Goal: Task Accomplishment & Management: Use online tool/utility

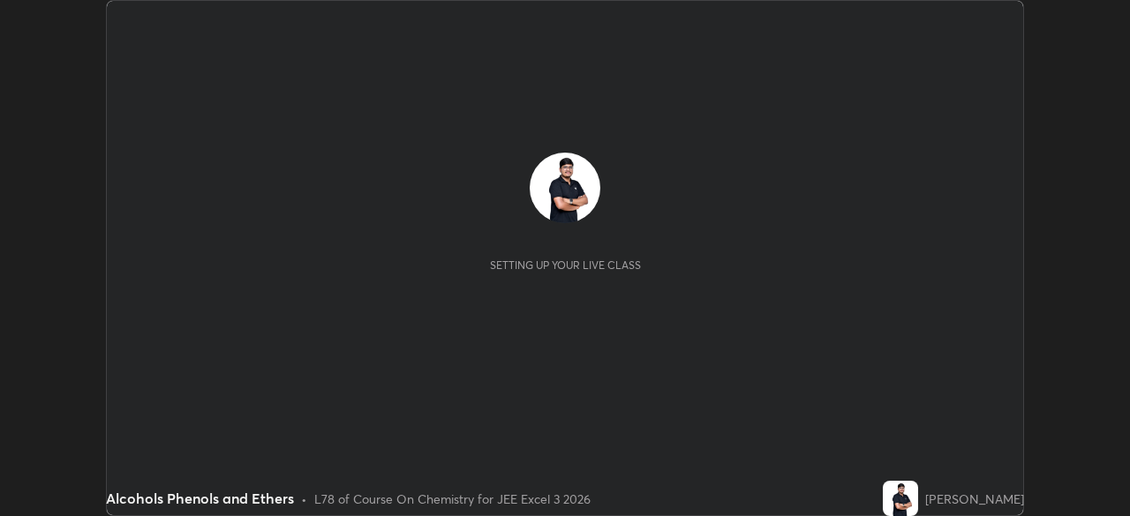
scroll to position [516, 1129]
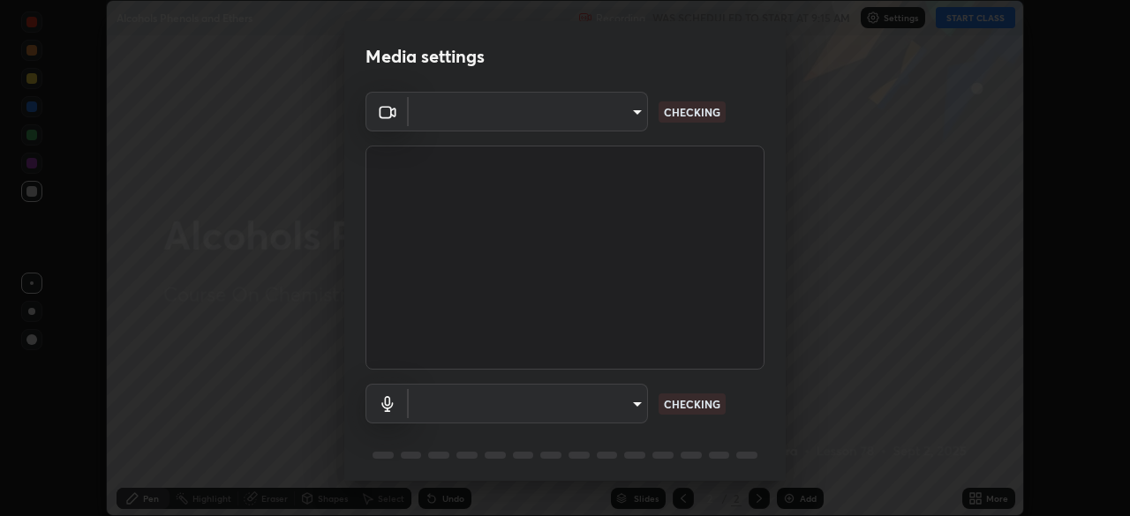
type input "0098613ca96d1cb365b3845fa694b9755ae94ec2d7c0f75973c998bbbf9ace16"
click at [498, 396] on body "Erase all Alcohols Phenols and Ethers Recording WAS SCHEDULED TO START AT 9:15 …" at bounding box center [565, 258] width 1130 height 516
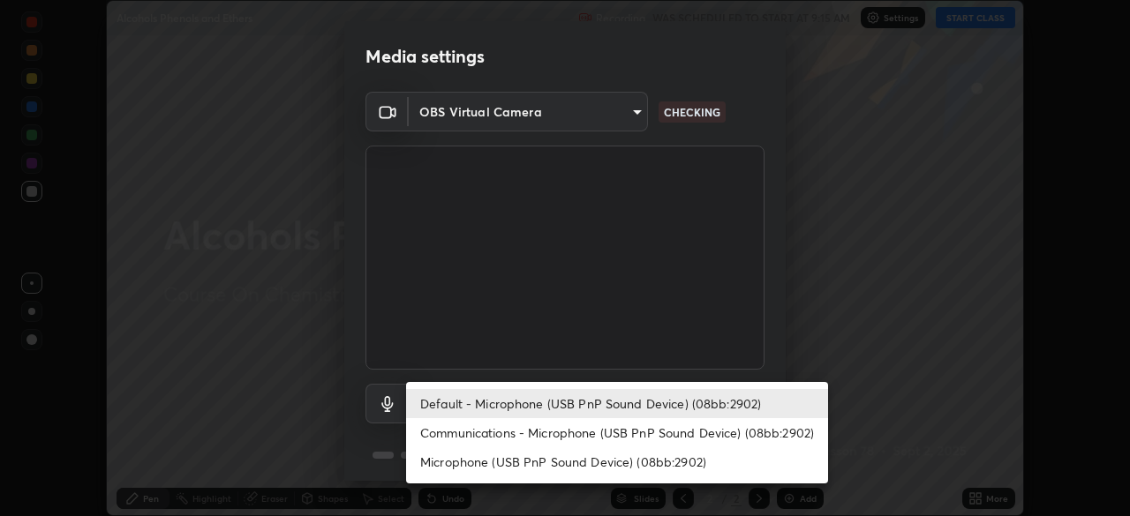
click at [465, 429] on li "Communications - Microphone (USB PnP Sound Device) (08bb:2902)" at bounding box center [617, 432] width 422 height 29
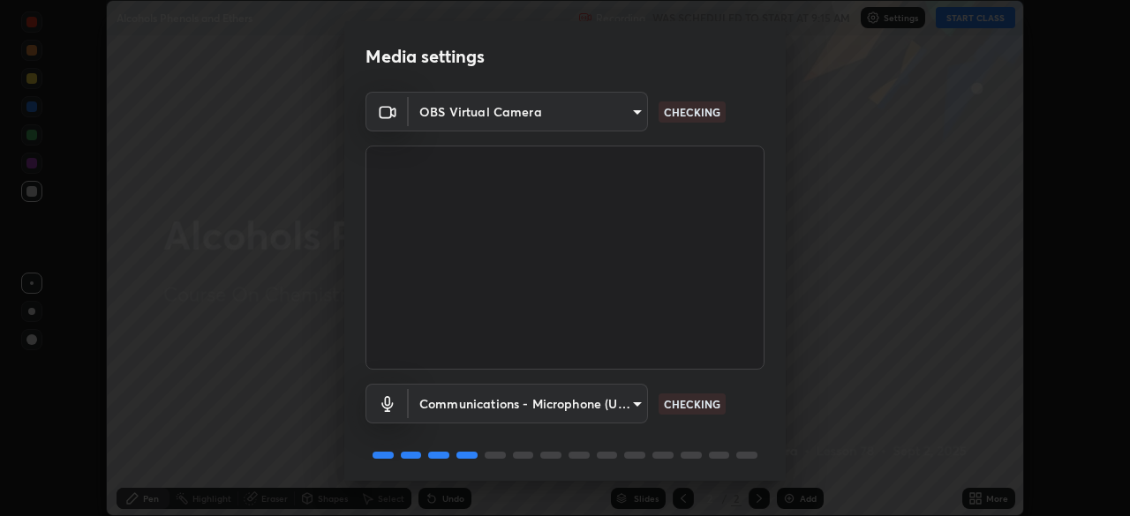
click at [441, 402] on body "Erase all Alcohols Phenols and Ethers Recording WAS SCHEDULED TO START AT 9:15 …" at bounding box center [565, 258] width 1130 height 516
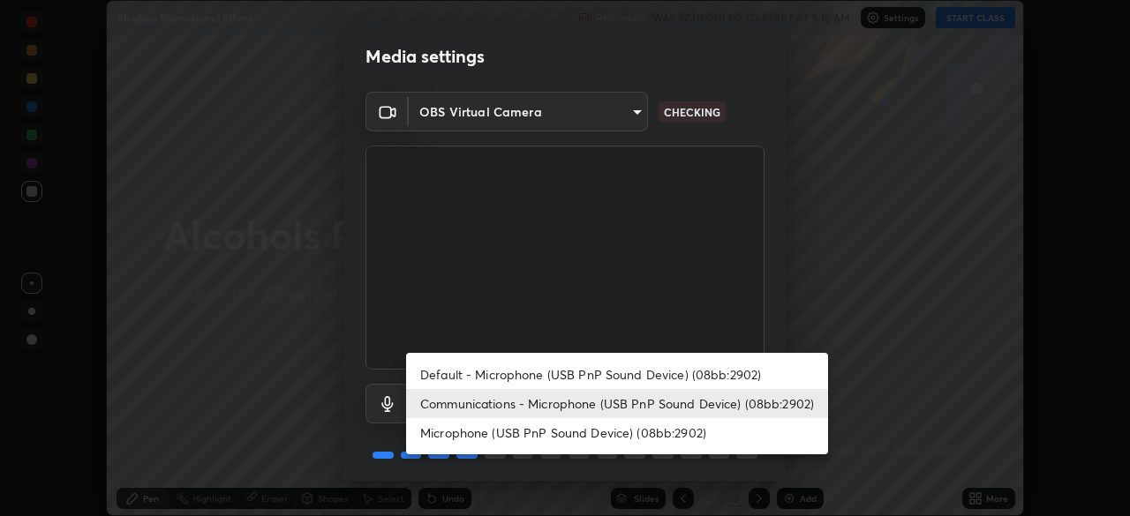
click at [436, 376] on li "Default - Microphone (USB PnP Sound Device) (08bb:2902)" at bounding box center [617, 374] width 422 height 29
type input "default"
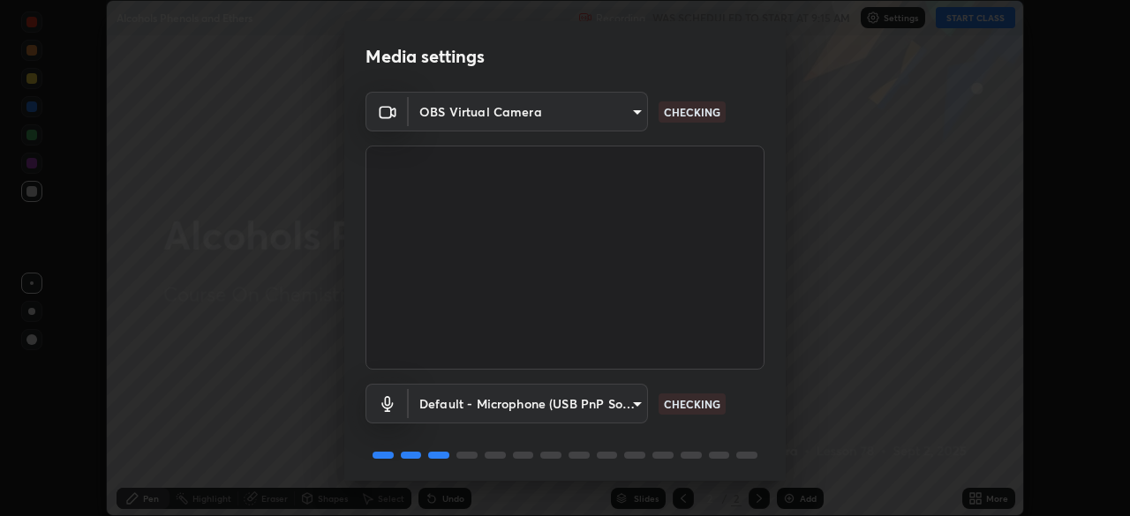
scroll to position [63, 0]
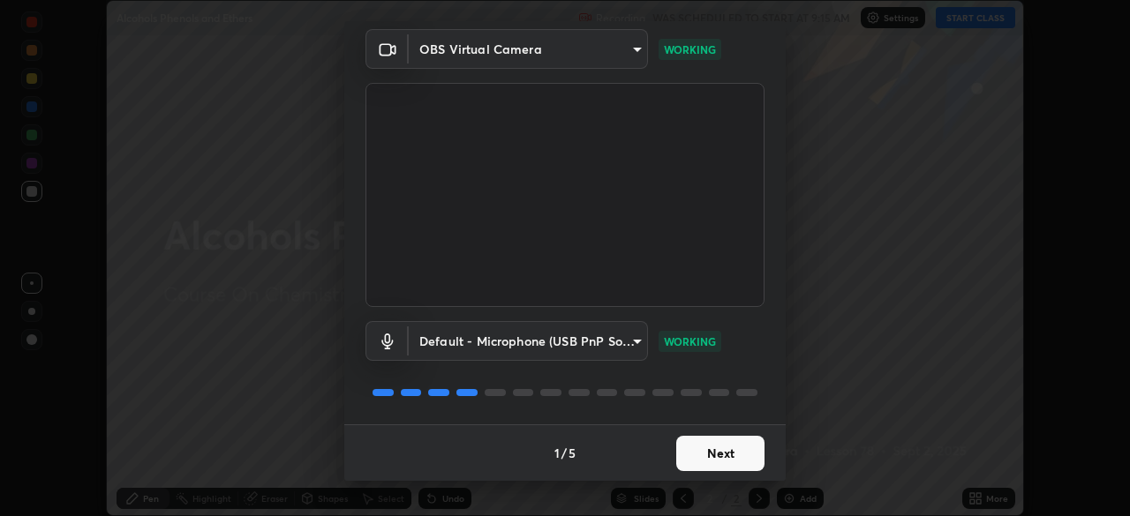
click at [704, 452] on button "Next" at bounding box center [720, 453] width 88 height 35
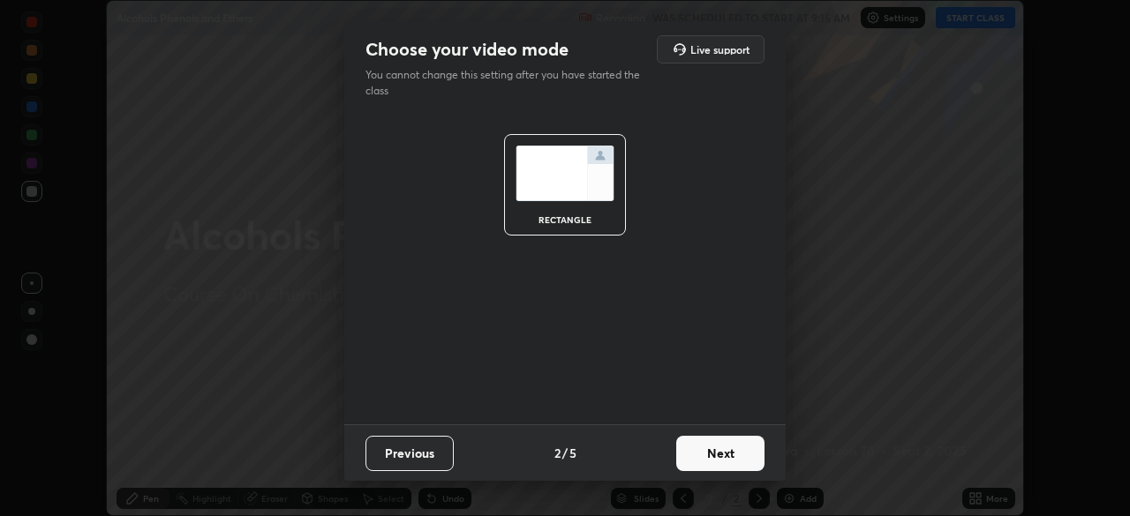
scroll to position [0, 0]
click at [712, 456] on button "Next" at bounding box center [720, 453] width 88 height 35
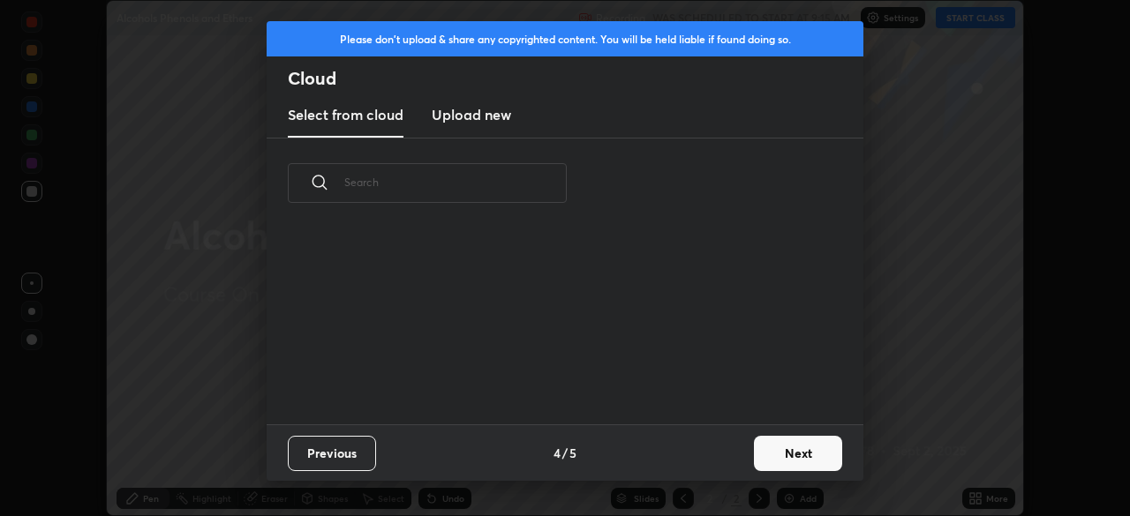
click at [735, 456] on div "Previous 4 / 5 Next" at bounding box center [565, 453] width 597 height 57
click at [780, 457] on button "Next" at bounding box center [798, 453] width 88 height 35
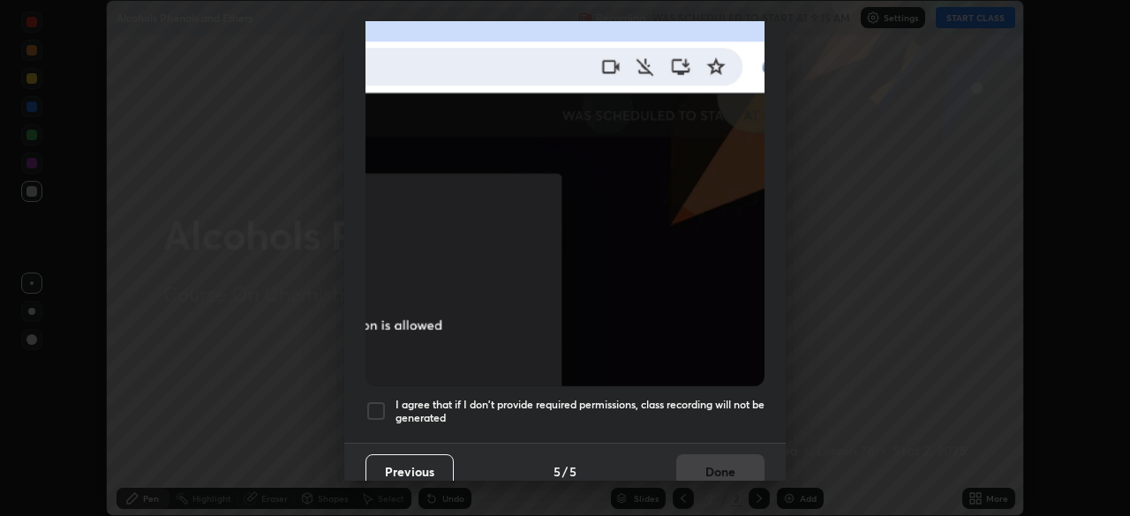
scroll to position [423, 0]
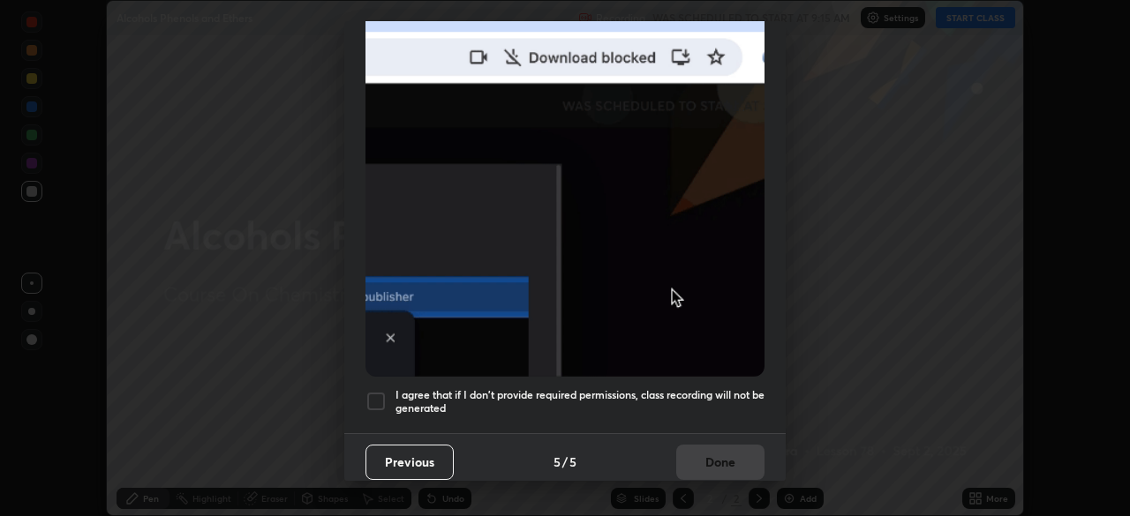
click at [371, 399] on div at bounding box center [376, 401] width 21 height 21
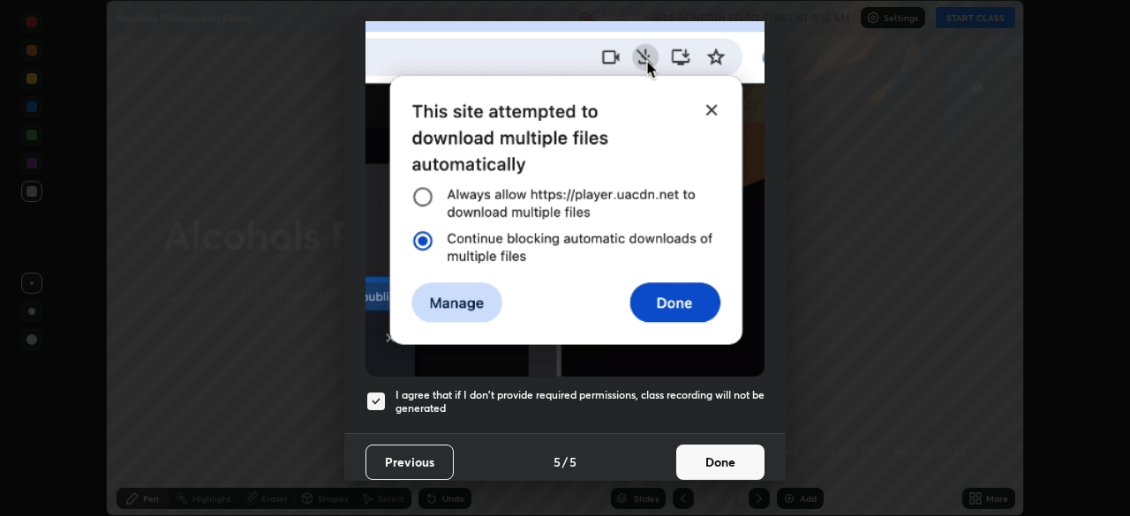
click at [698, 453] on button "Done" at bounding box center [720, 462] width 88 height 35
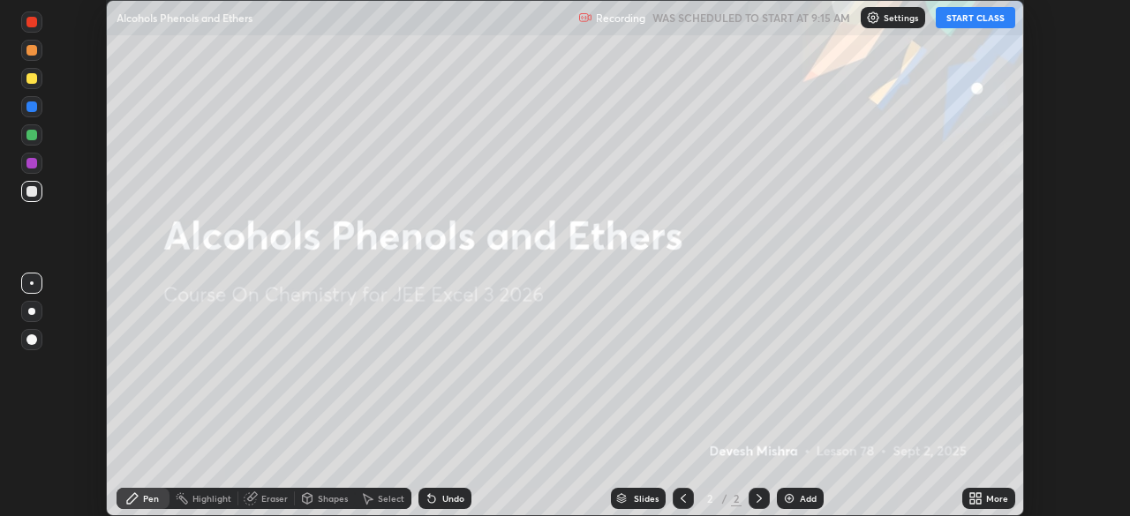
click at [969, 25] on button "START CLASS" at bounding box center [975, 17] width 79 height 21
click at [972, 495] on icon at bounding box center [972, 496] width 4 height 4
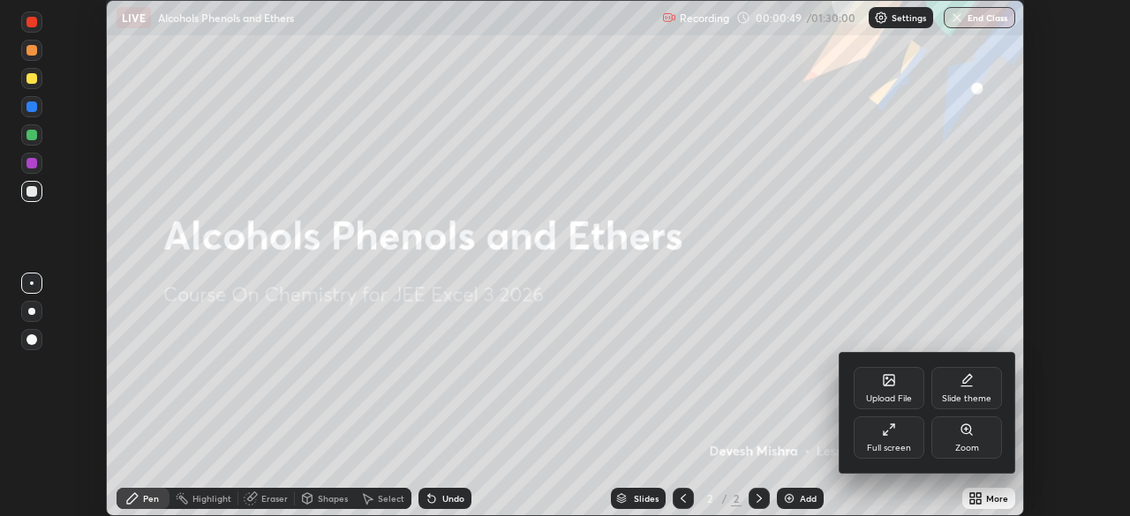
click at [886, 395] on div "Upload File" at bounding box center [889, 399] width 46 height 9
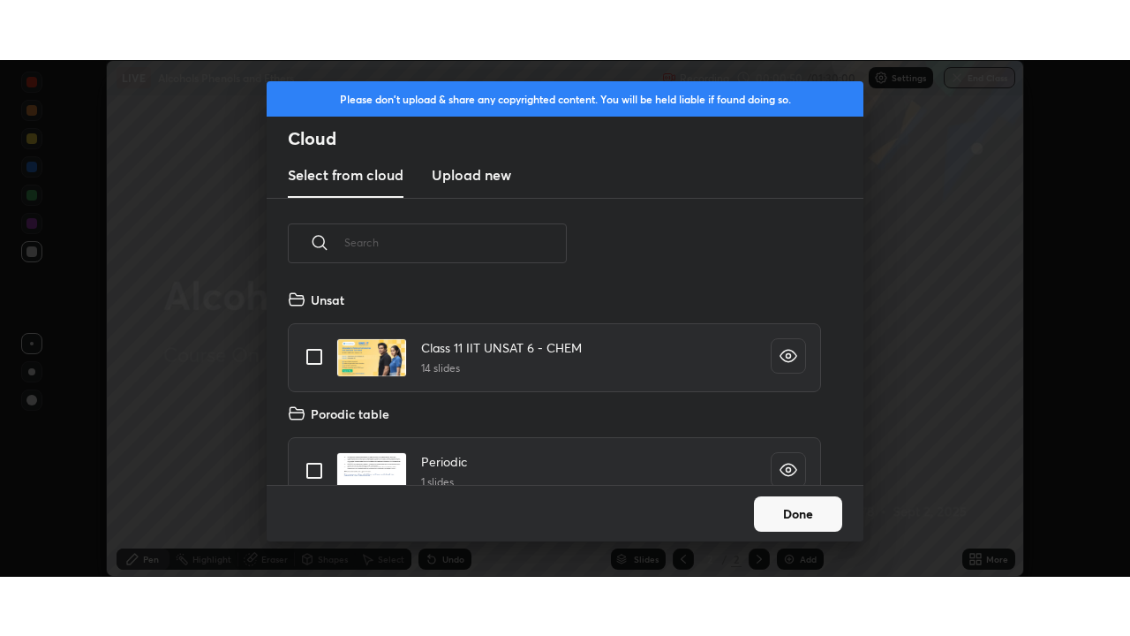
scroll to position [196, 567]
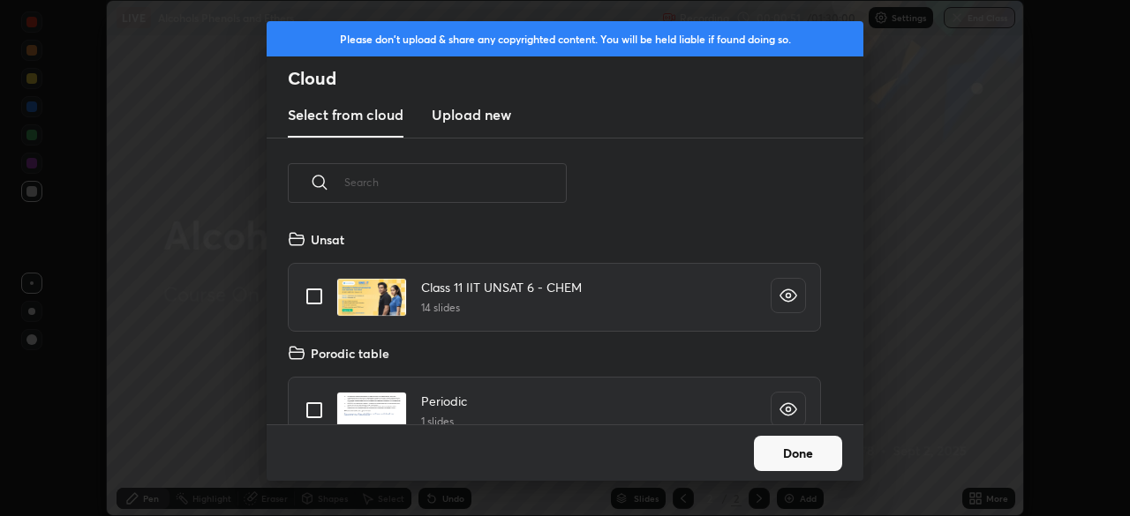
click at [457, 126] on new "Upload new" at bounding box center [471, 116] width 79 height 44
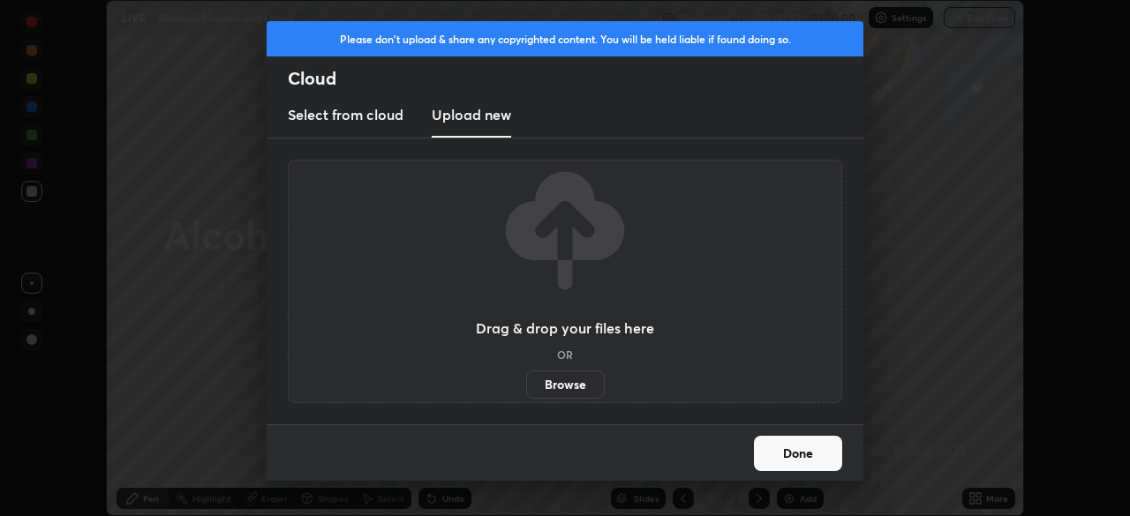
click at [563, 388] on label "Browse" at bounding box center [565, 385] width 79 height 28
click at [526, 388] on input "Browse" at bounding box center [526, 385] width 0 height 28
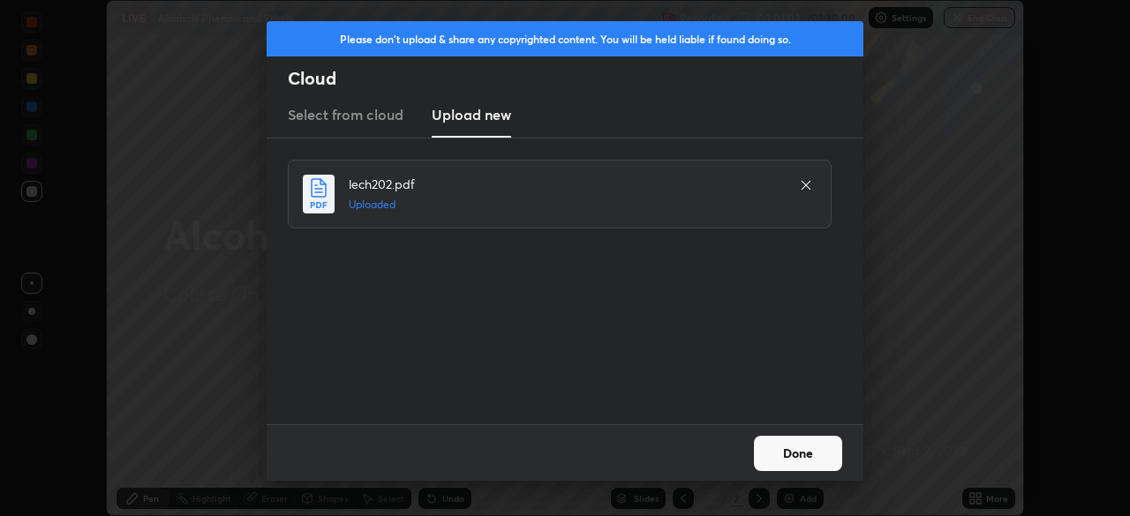
click at [801, 449] on button "Done" at bounding box center [798, 453] width 88 height 35
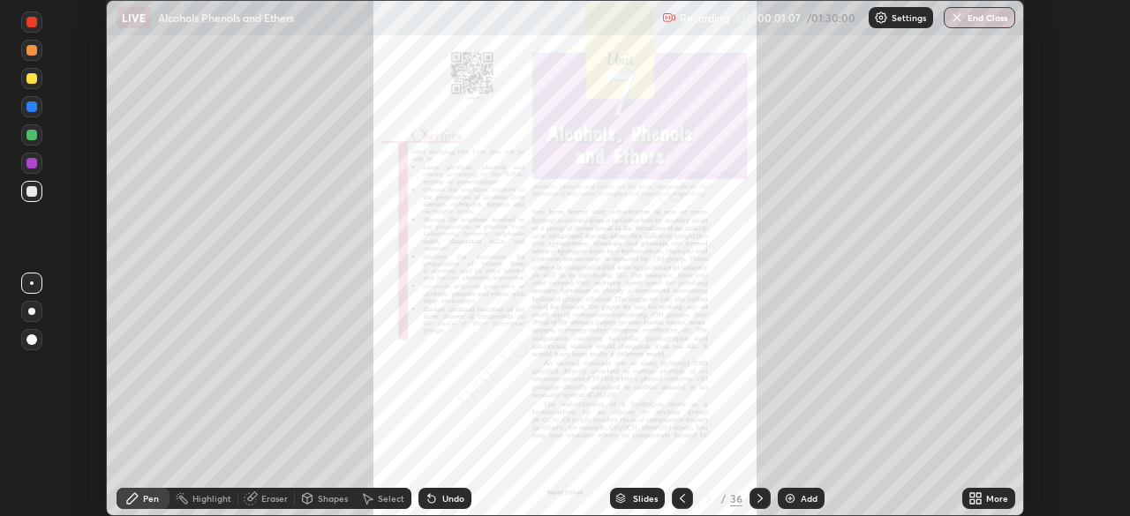
click at [974, 501] on icon at bounding box center [972, 502] width 4 height 4
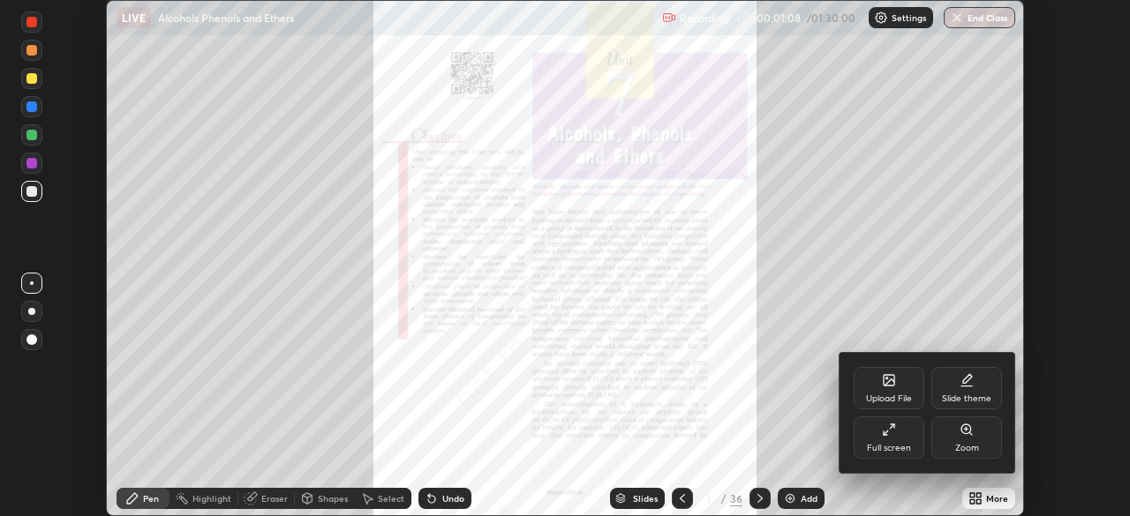
click at [959, 447] on div "Zoom" at bounding box center [967, 448] width 24 height 9
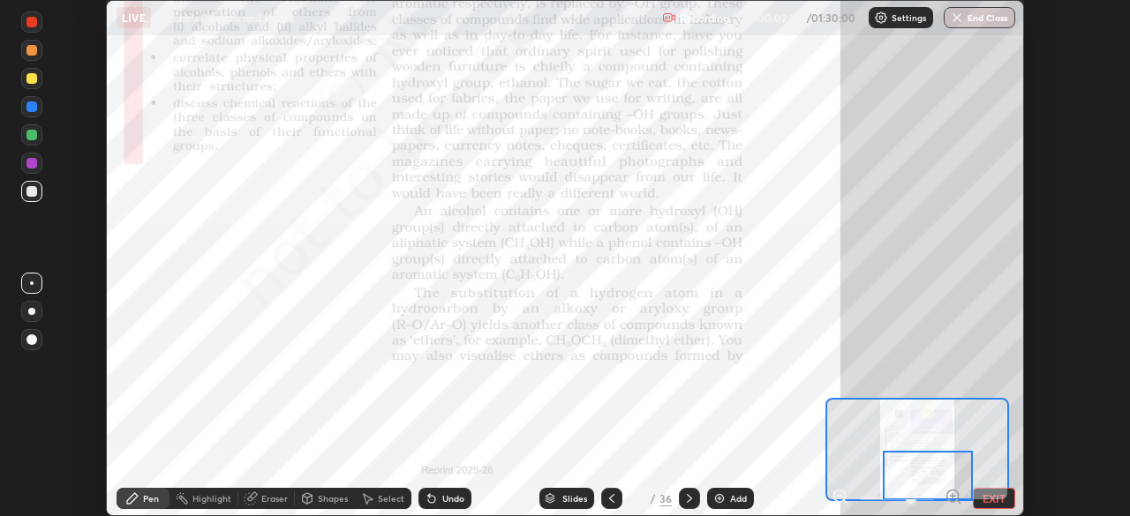
click at [694, 497] on icon at bounding box center [689, 499] width 14 height 14
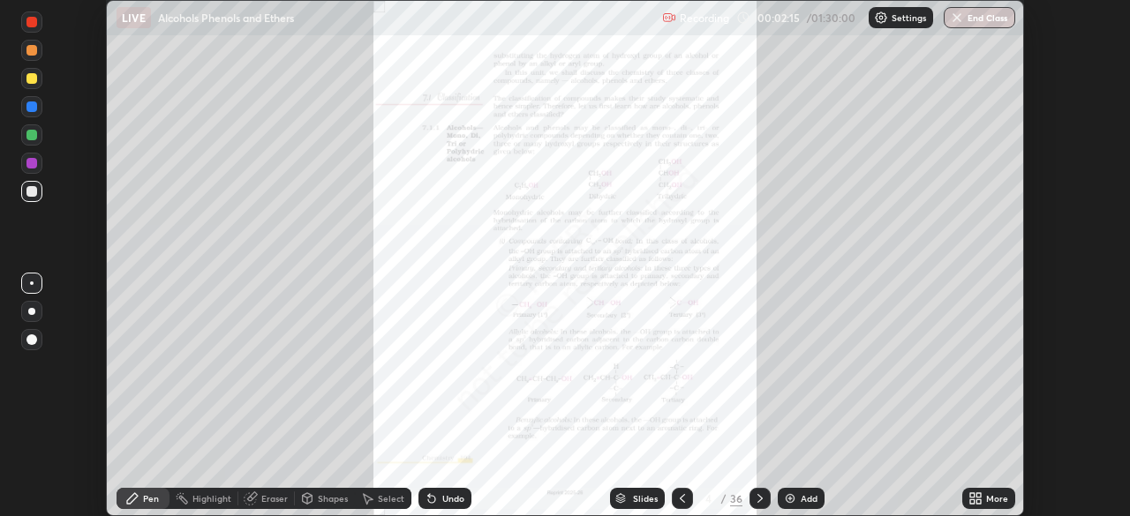
click at [971, 498] on icon at bounding box center [972, 496] width 4 height 4
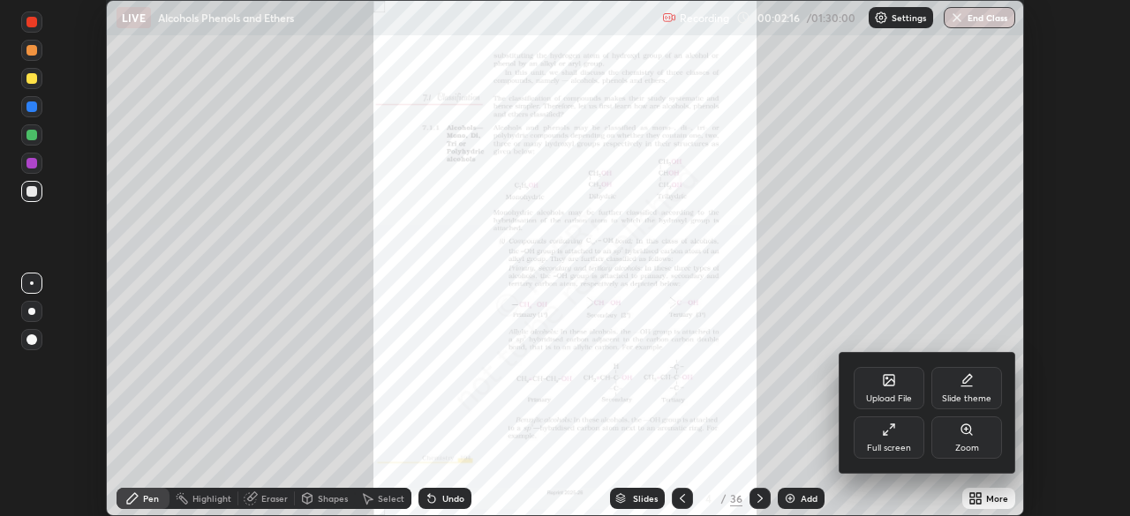
click at [950, 445] on div "Zoom" at bounding box center [966, 438] width 71 height 42
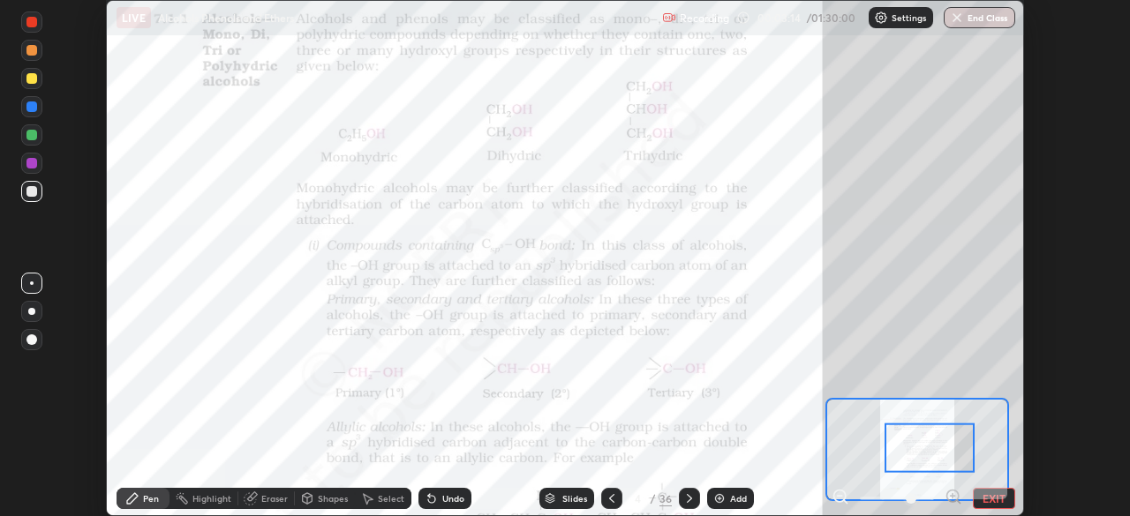
click at [30, 26] on div at bounding box center [31, 22] width 11 height 11
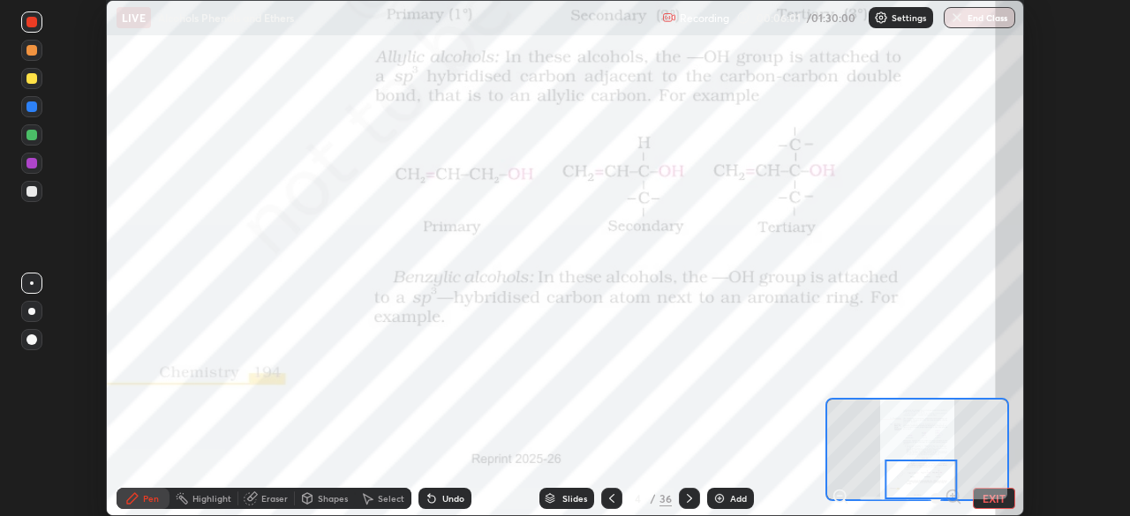
click at [687, 499] on icon at bounding box center [689, 499] width 14 height 14
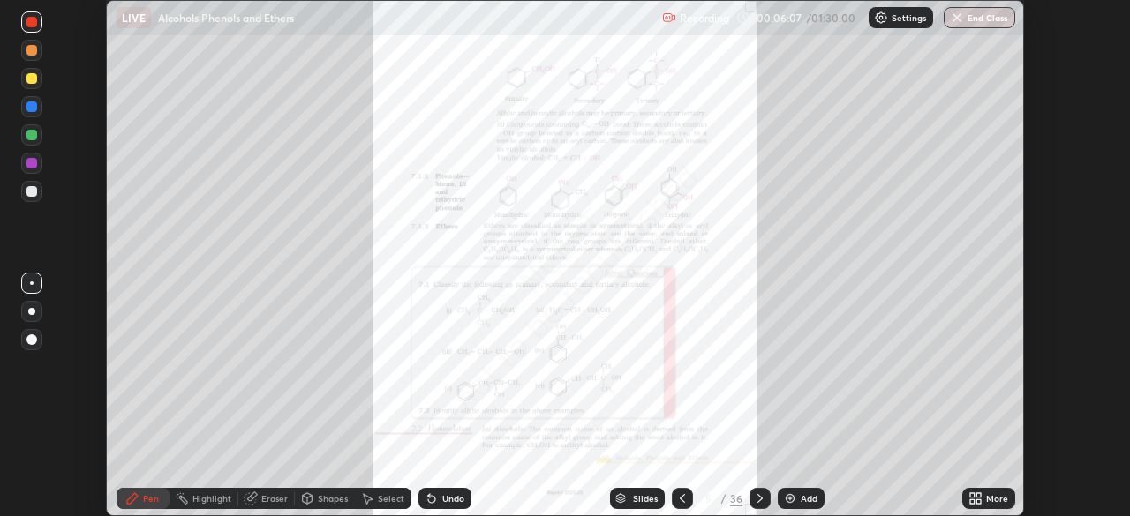
click at [972, 501] on icon at bounding box center [972, 502] width 4 height 4
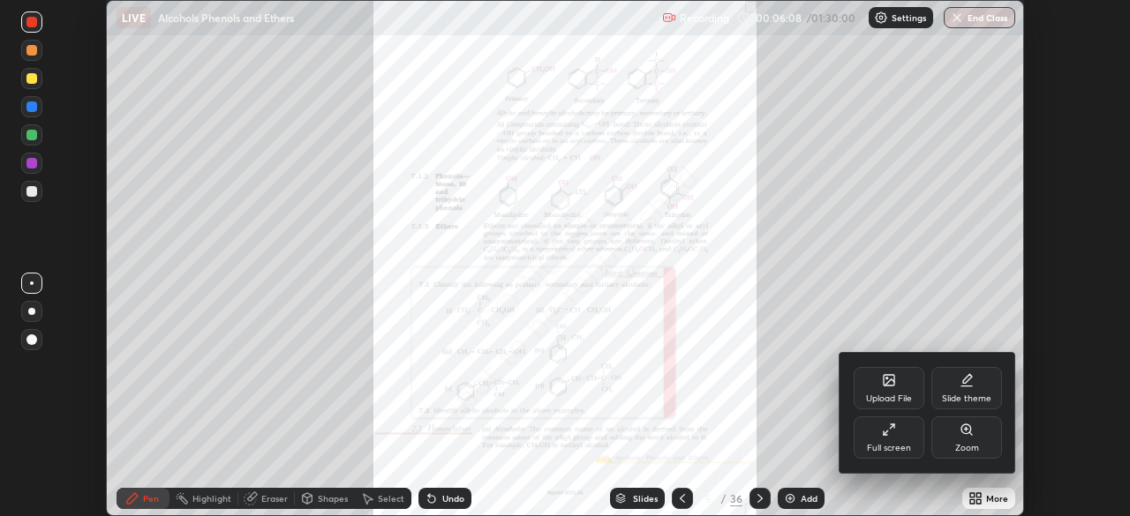
click at [954, 442] on div "Zoom" at bounding box center [966, 438] width 71 height 42
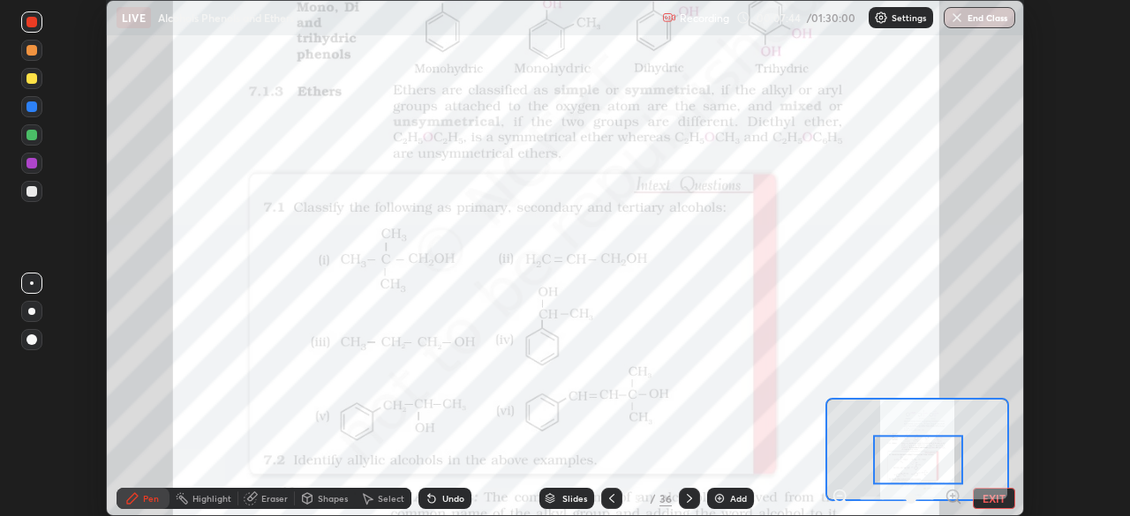
click at [426, 494] on icon at bounding box center [432, 499] width 14 height 14
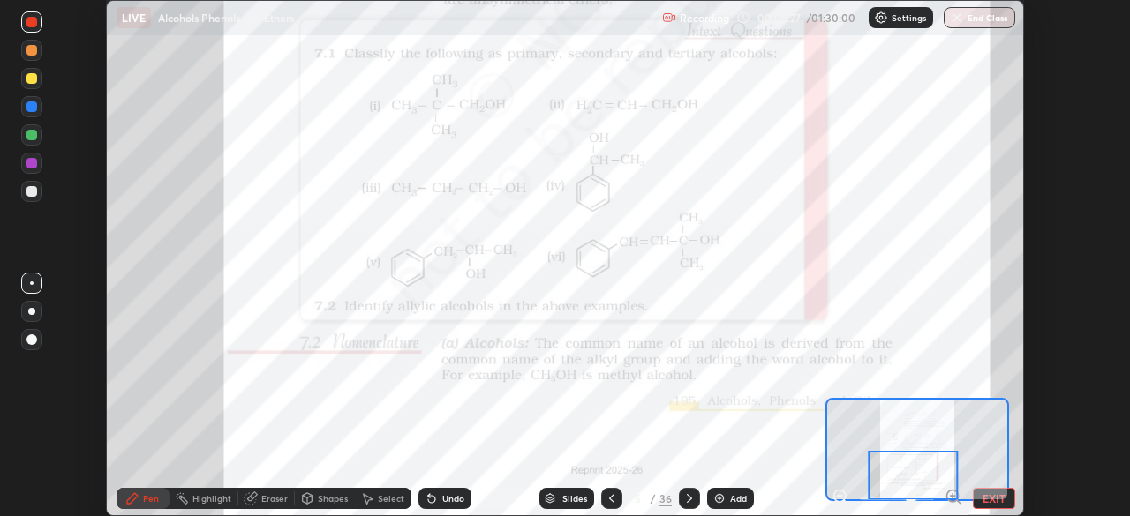
click at [686, 491] on div at bounding box center [689, 498] width 21 height 21
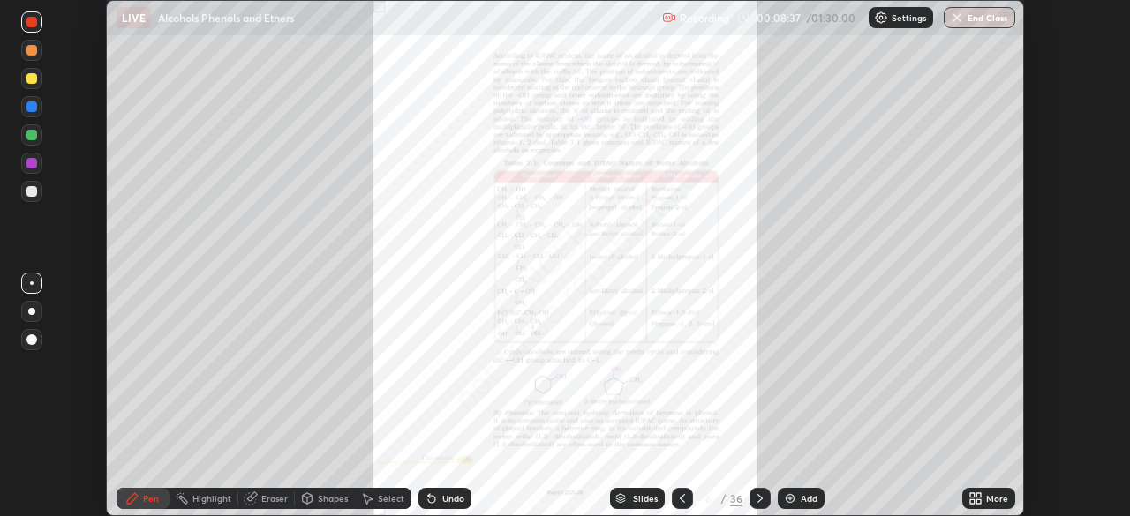
click at [972, 495] on icon at bounding box center [972, 496] width 4 height 4
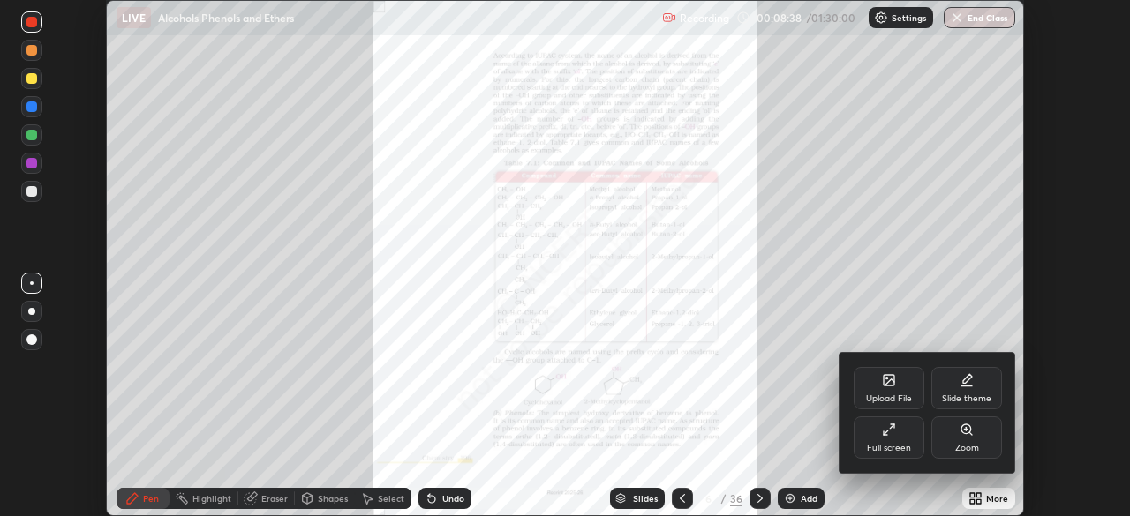
click at [950, 449] on div "Zoom" at bounding box center [966, 438] width 71 height 42
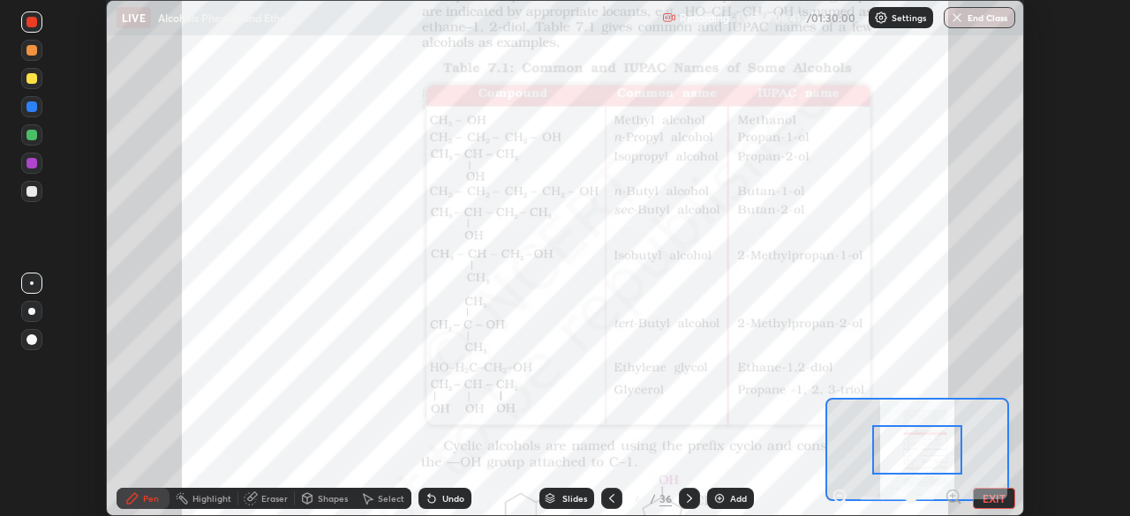
click at [893, 452] on div at bounding box center [917, 450] width 90 height 49
click at [32, 106] on div at bounding box center [31, 107] width 11 height 11
click at [254, 497] on icon at bounding box center [252, 497] width 10 height 9
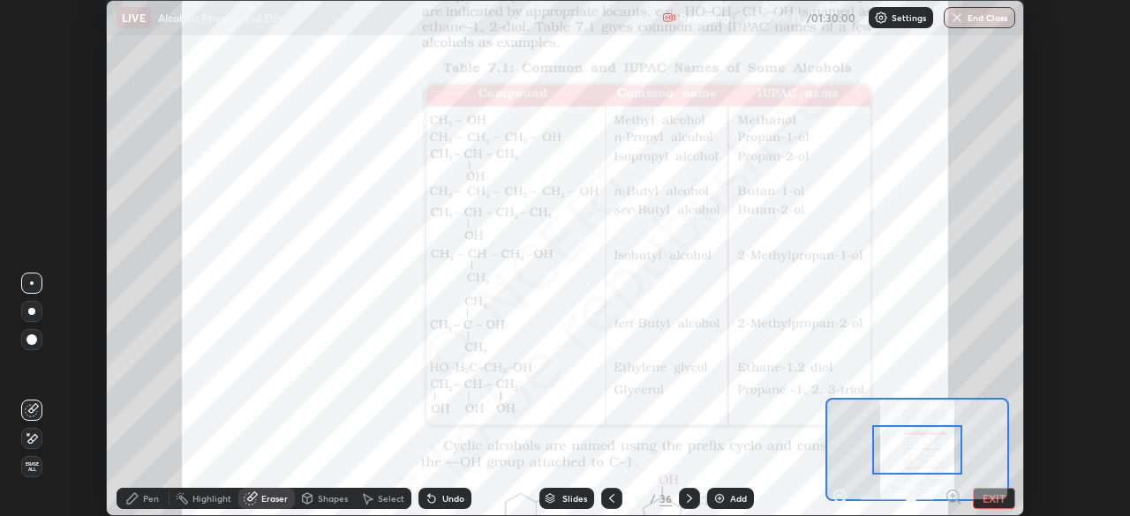
click at [133, 494] on icon at bounding box center [132, 499] width 11 height 11
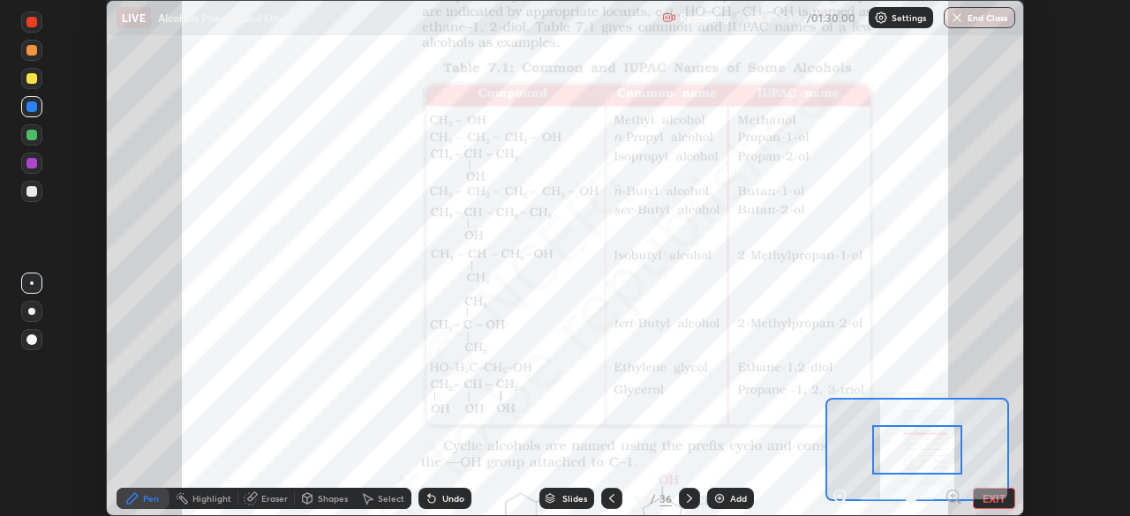
click at [30, 25] on div at bounding box center [31, 22] width 11 height 11
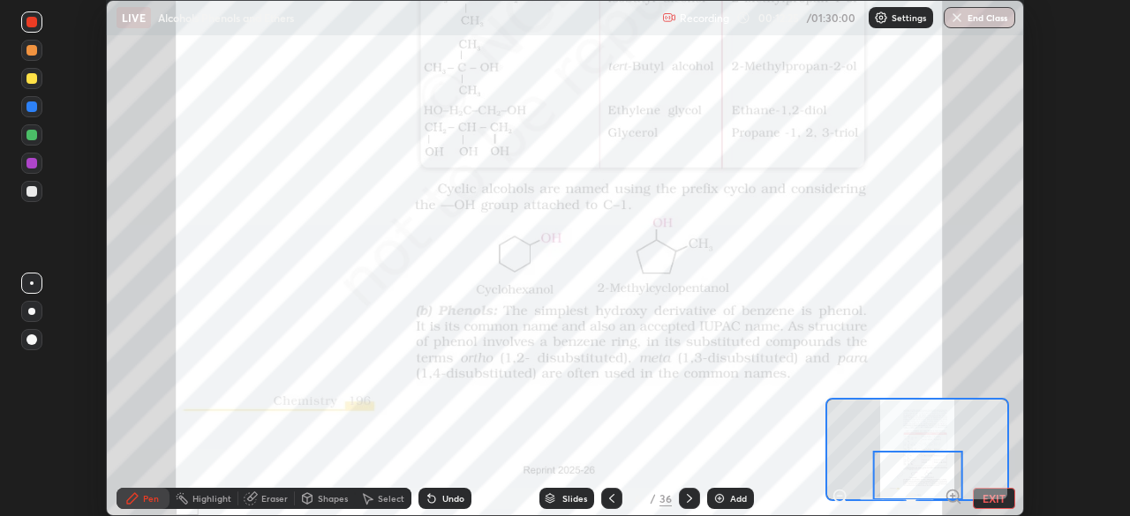
click at [689, 495] on icon at bounding box center [689, 499] width 14 height 14
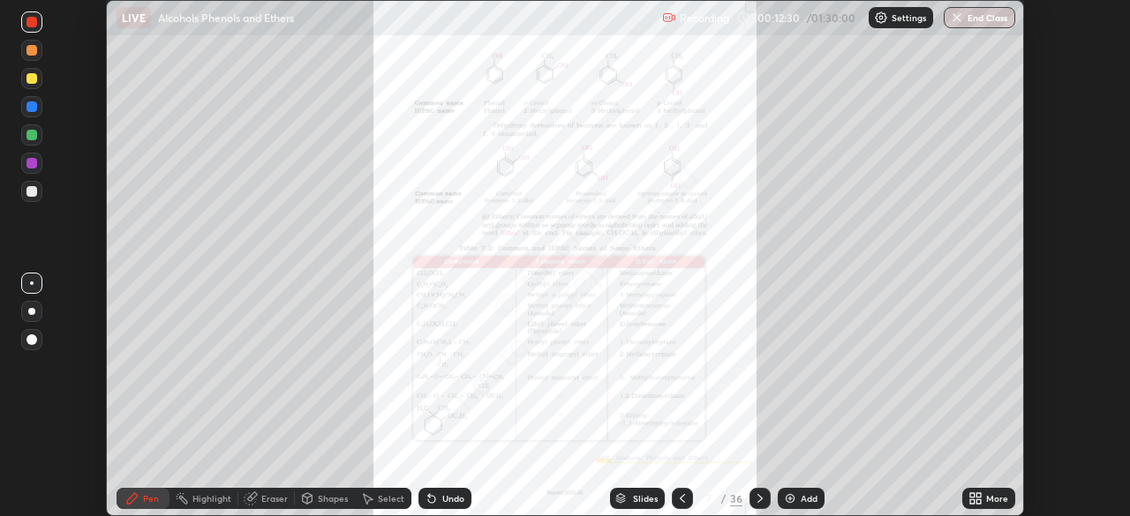
click at [975, 501] on icon at bounding box center [976, 499] width 14 height 14
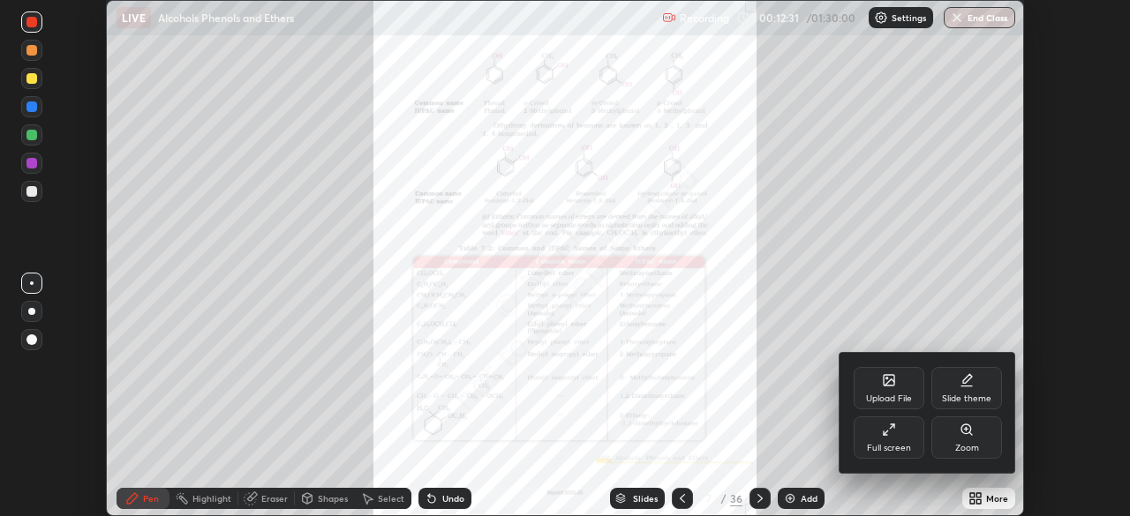
click at [955, 447] on div "Zoom" at bounding box center [967, 448] width 24 height 9
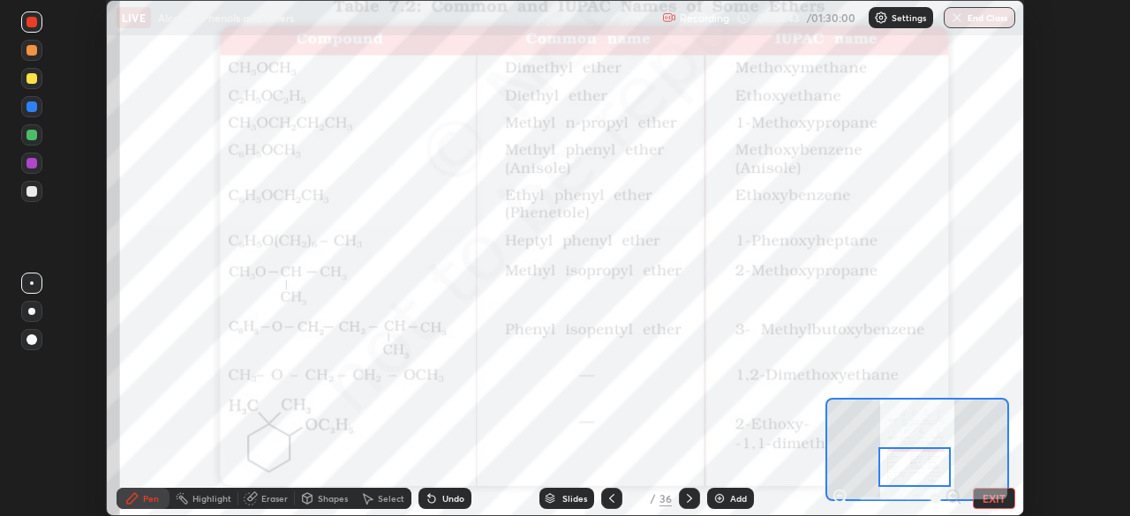
click at [687, 499] on icon at bounding box center [689, 499] width 14 height 14
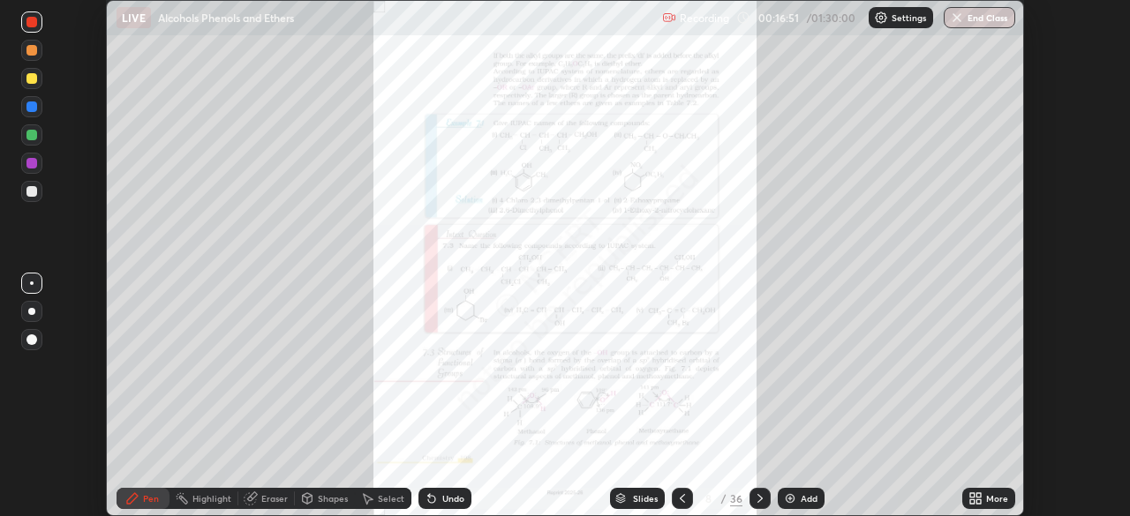
click at [970, 496] on icon at bounding box center [972, 496] width 4 height 4
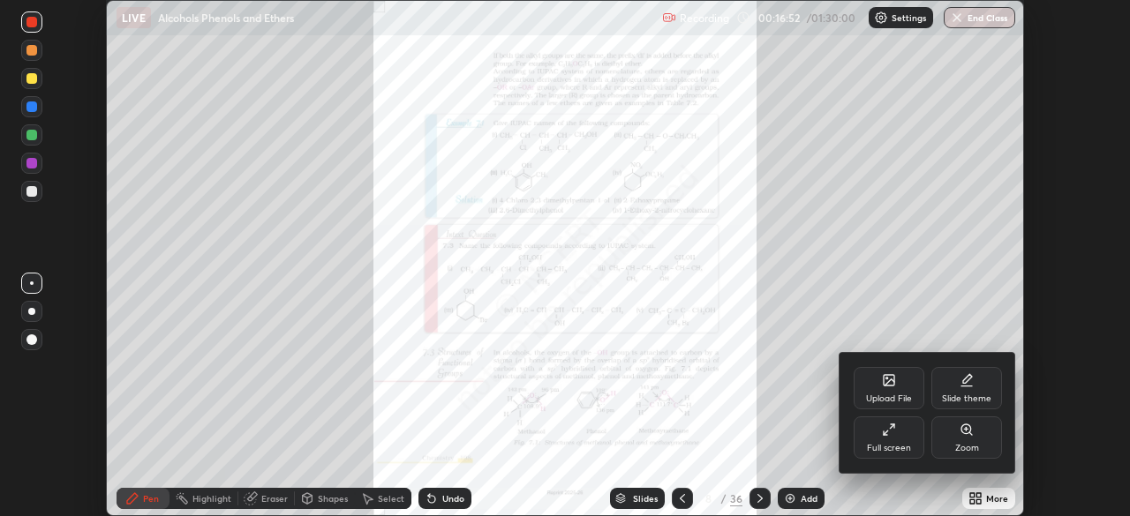
click at [958, 448] on div "Zoom" at bounding box center [967, 448] width 24 height 9
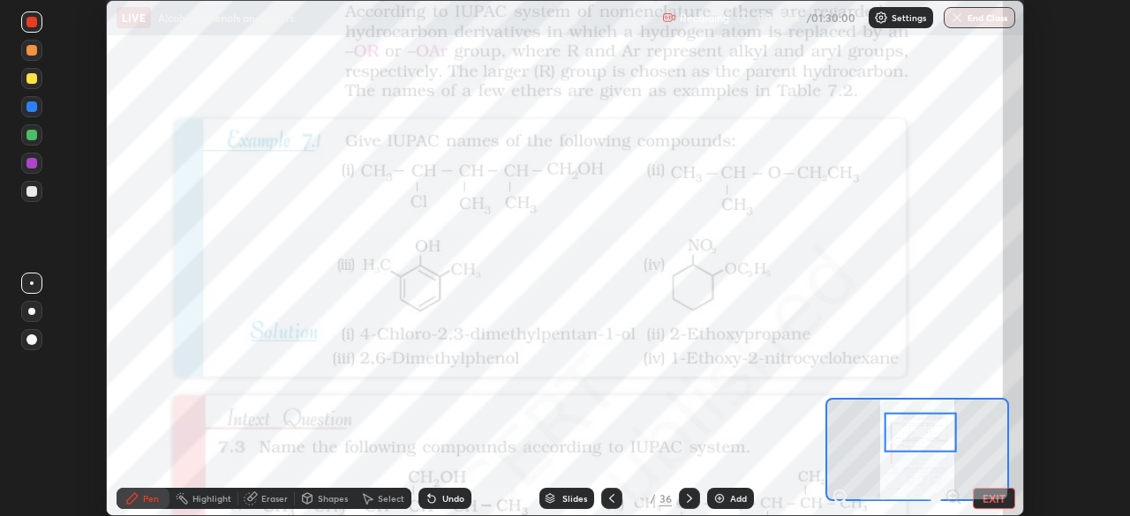
click at [34, 166] on div at bounding box center [31, 163] width 11 height 11
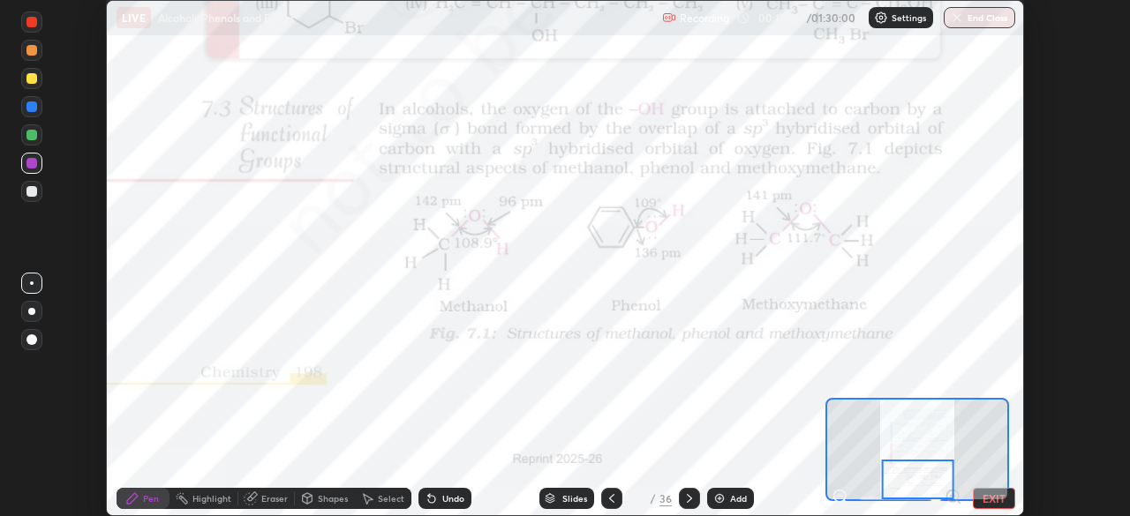
click at [685, 494] on icon at bounding box center [689, 499] width 14 height 14
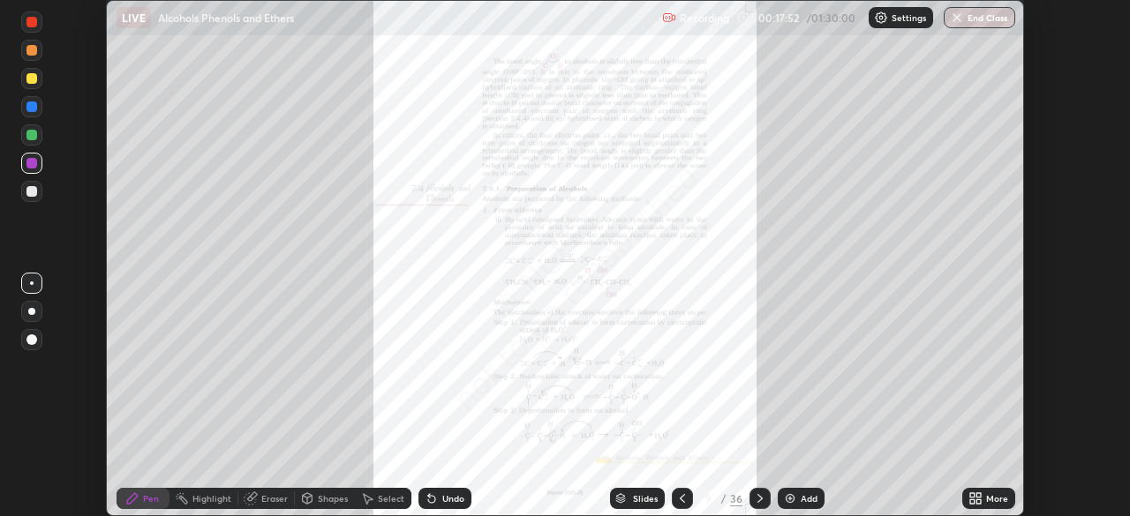
click at [972, 501] on icon at bounding box center [972, 502] width 4 height 4
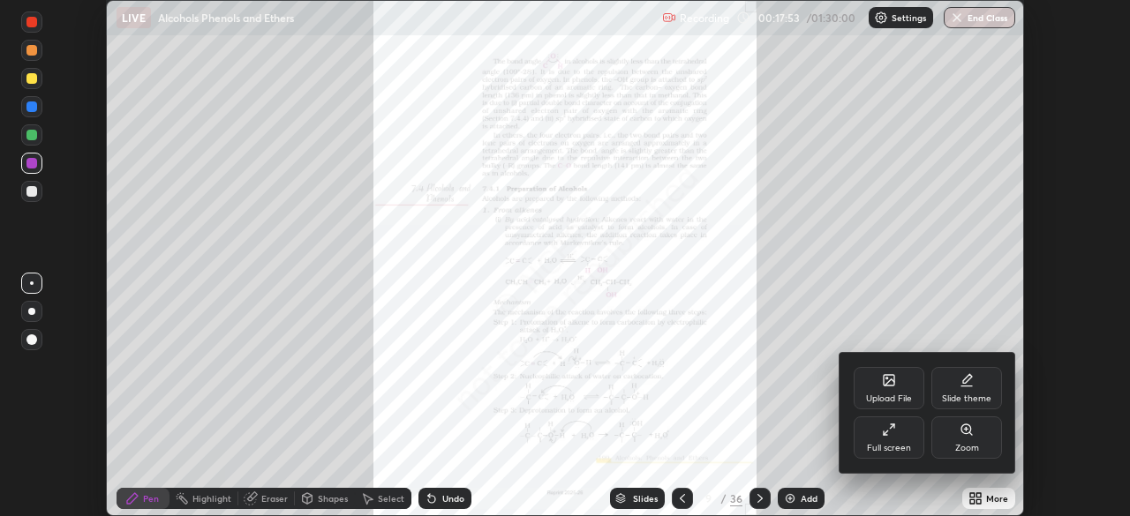
click at [960, 441] on div "Zoom" at bounding box center [966, 438] width 71 height 42
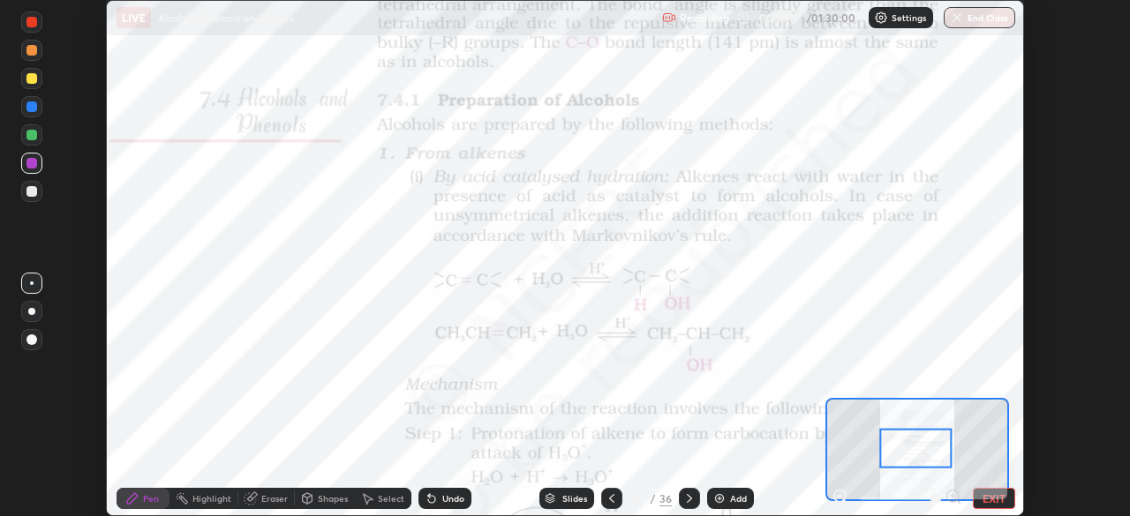
click at [32, 139] on div at bounding box center [31, 135] width 11 height 11
click at [36, 109] on div at bounding box center [31, 107] width 11 height 11
click at [29, 165] on div at bounding box center [31, 163] width 11 height 11
click at [34, 23] on div at bounding box center [31, 22] width 11 height 11
click at [33, 109] on div at bounding box center [31, 107] width 11 height 11
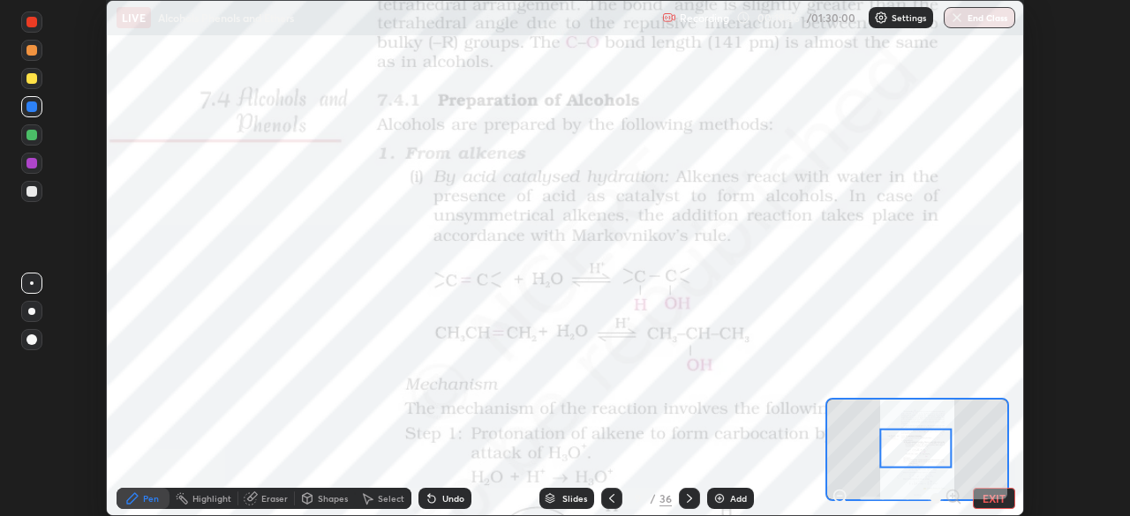
click at [34, 26] on div at bounding box center [31, 22] width 11 height 11
click at [32, 49] on div at bounding box center [31, 50] width 11 height 11
click at [32, 79] on div at bounding box center [31, 78] width 11 height 11
click at [33, 192] on div at bounding box center [31, 191] width 11 height 11
click at [29, 163] on div at bounding box center [31, 163] width 11 height 11
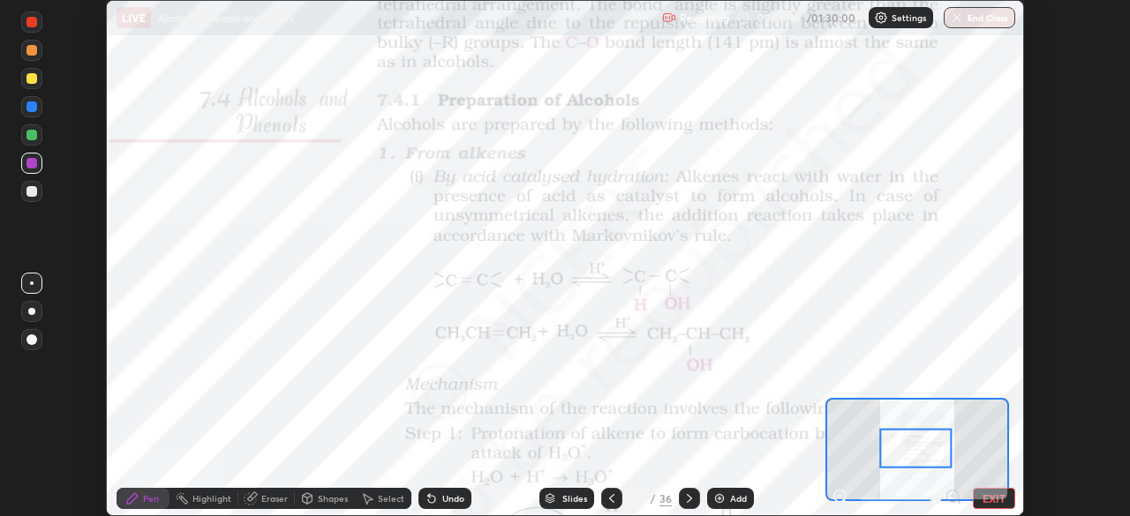
click at [29, 138] on div at bounding box center [31, 135] width 11 height 11
click at [31, 49] on div at bounding box center [31, 50] width 11 height 11
click at [27, 133] on div at bounding box center [31, 135] width 11 height 11
click at [428, 495] on icon at bounding box center [429, 495] width 2 height 2
click at [429, 500] on icon at bounding box center [431, 499] width 7 height 7
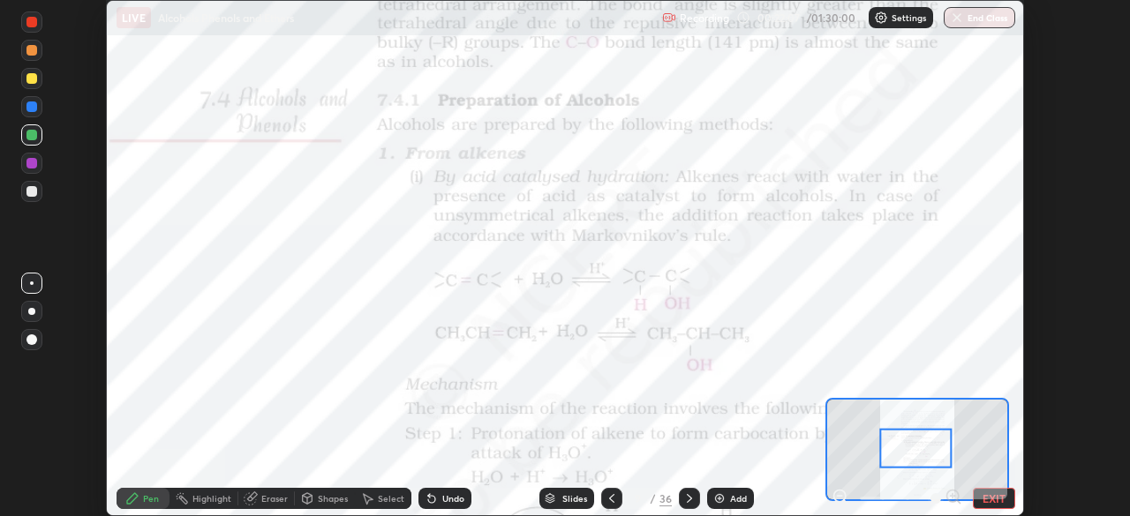
click at [435, 500] on icon at bounding box center [432, 499] width 14 height 14
click at [720, 496] on img at bounding box center [719, 499] width 14 height 14
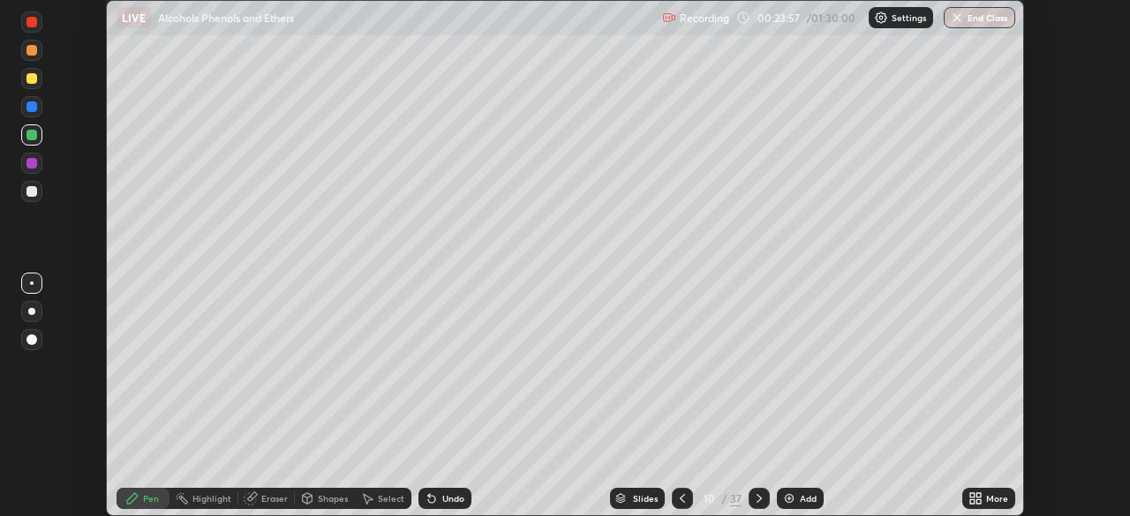
click at [34, 105] on div at bounding box center [31, 107] width 11 height 11
click at [429, 500] on icon at bounding box center [431, 499] width 7 height 7
click at [678, 497] on icon at bounding box center [682, 499] width 14 height 14
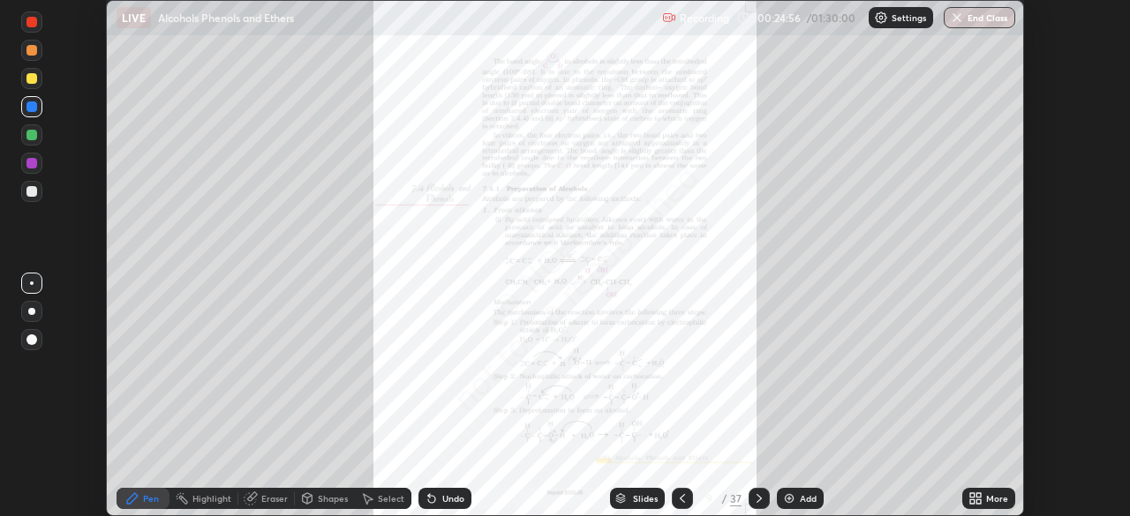
click at [754, 493] on icon at bounding box center [759, 499] width 14 height 14
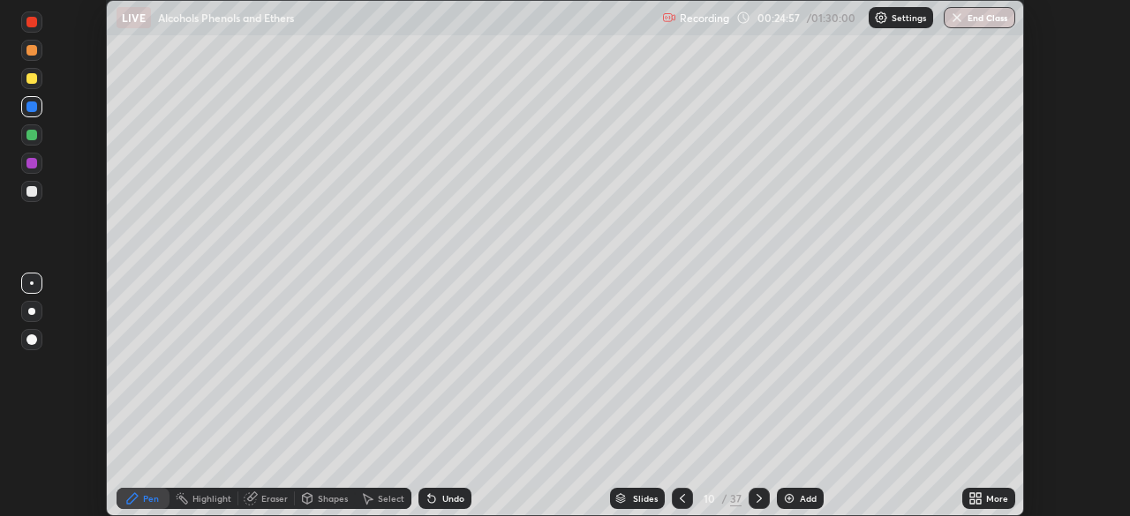
click at [758, 499] on icon at bounding box center [759, 499] width 14 height 14
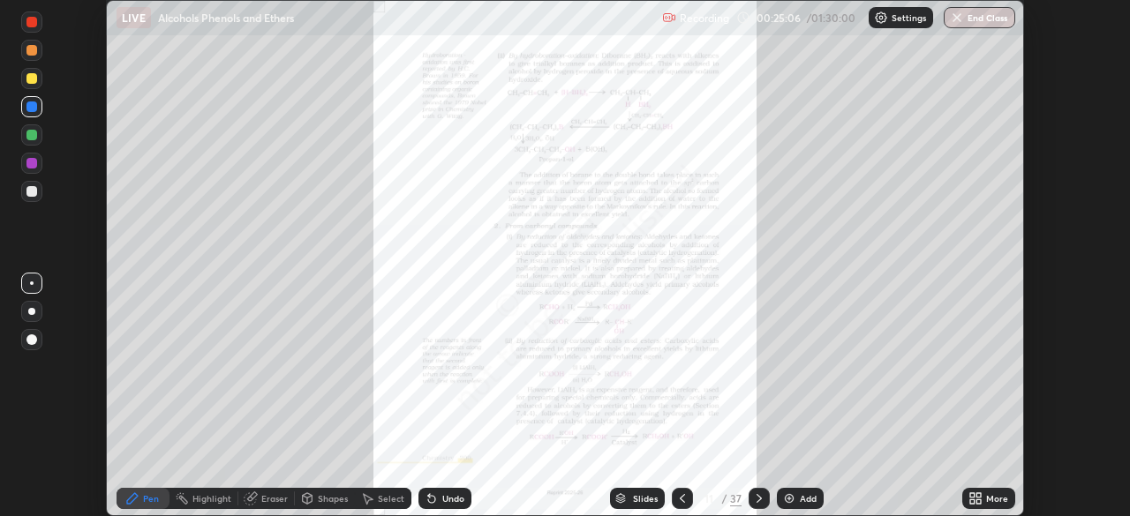
click at [972, 495] on icon at bounding box center [972, 496] width 4 height 4
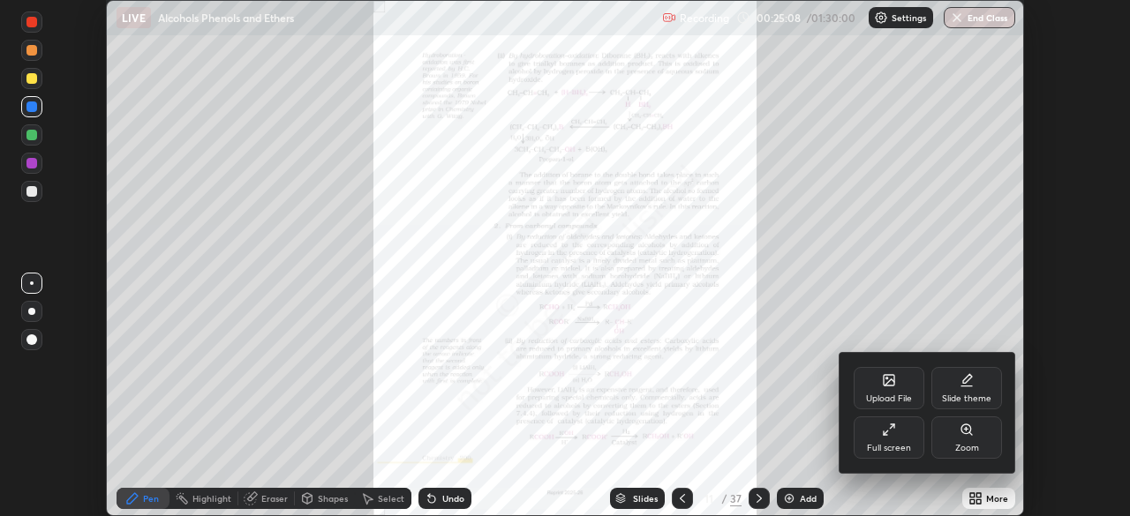
click at [956, 445] on div "Zoom" at bounding box center [967, 448] width 24 height 9
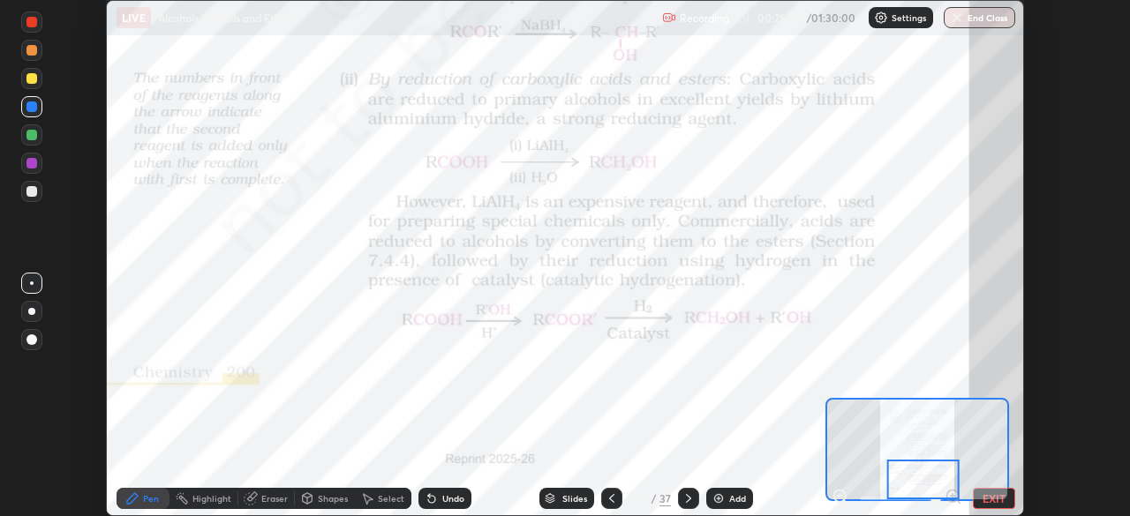
click at [687, 499] on icon at bounding box center [689, 499] width 14 height 14
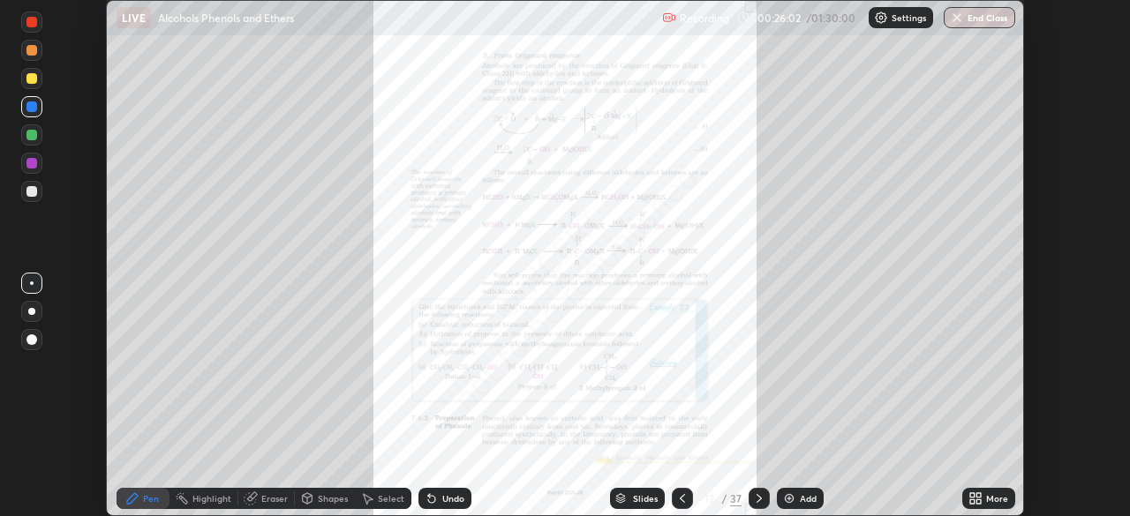
click at [971, 499] on icon at bounding box center [976, 499] width 14 height 14
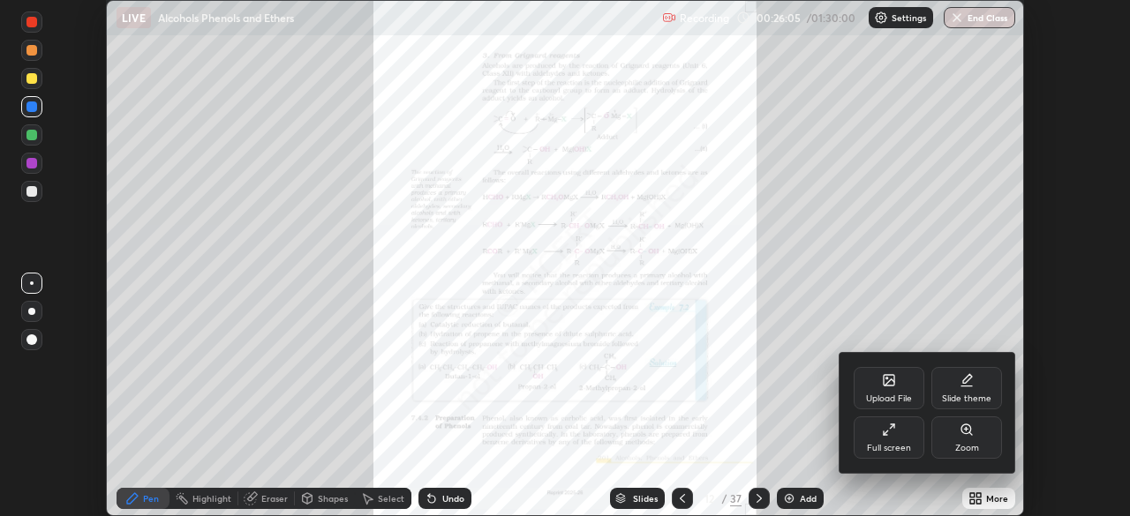
click at [878, 438] on div "Full screen" at bounding box center [889, 438] width 71 height 42
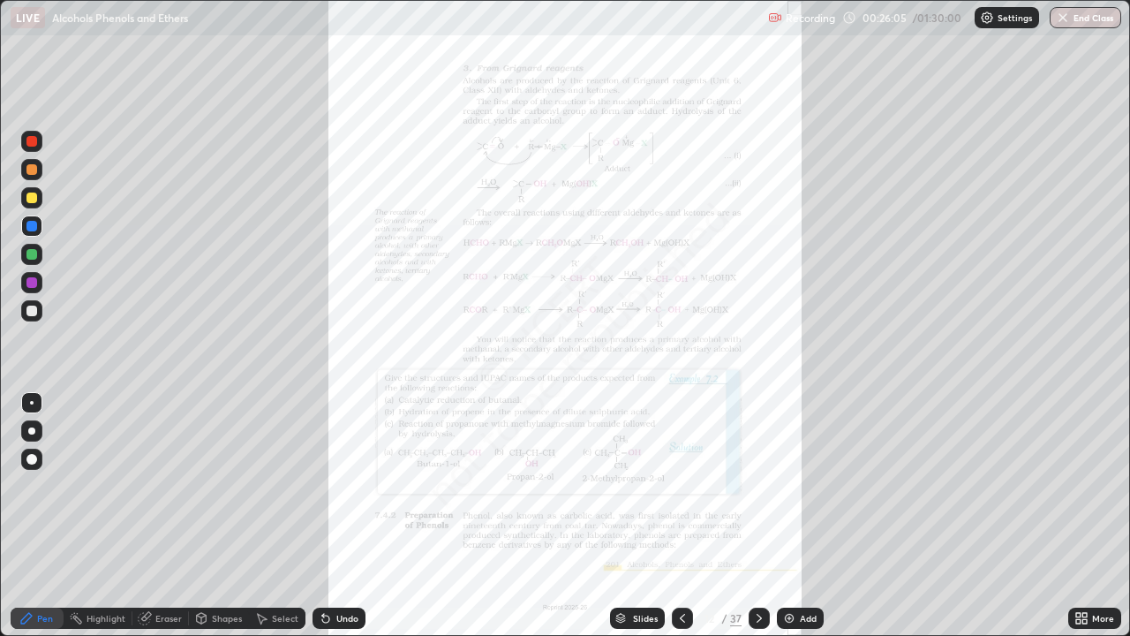
scroll to position [636, 1130]
click at [1078, 516] on icon at bounding box center [1078, 615] width 4 height 4
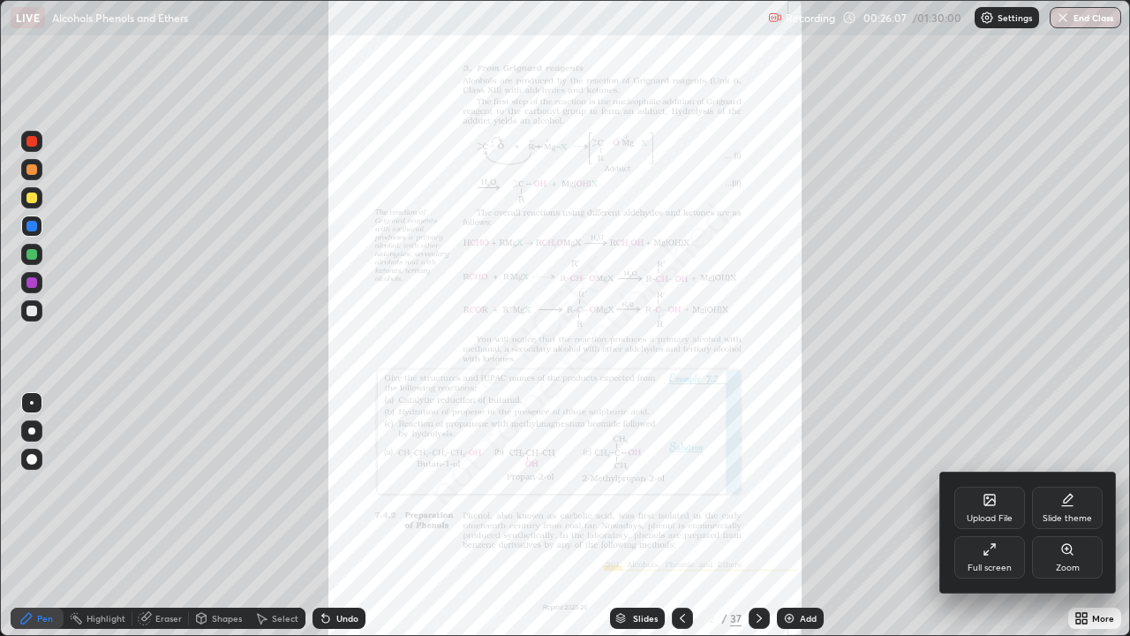
click at [1059, 516] on div "Zoom" at bounding box center [1068, 567] width 24 height 9
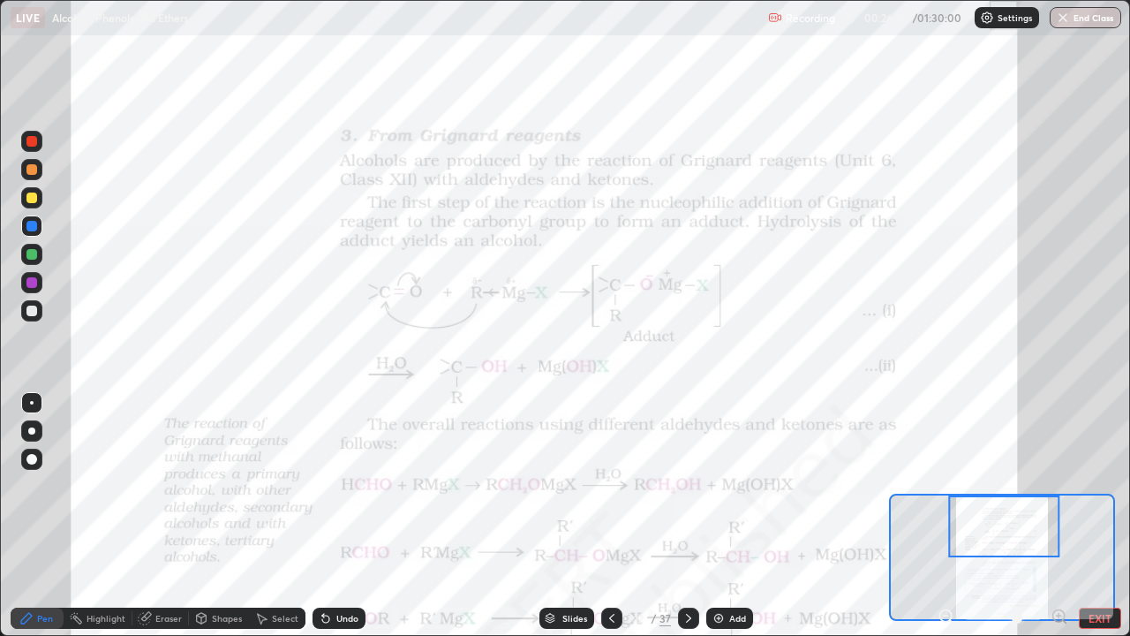
click at [30, 197] on div at bounding box center [31, 197] width 11 height 11
click at [34, 258] on div at bounding box center [31, 254] width 11 height 11
click at [33, 144] on div at bounding box center [31, 141] width 11 height 11
click at [34, 227] on div at bounding box center [31, 226] width 11 height 11
click at [30, 255] on div at bounding box center [31, 254] width 11 height 11
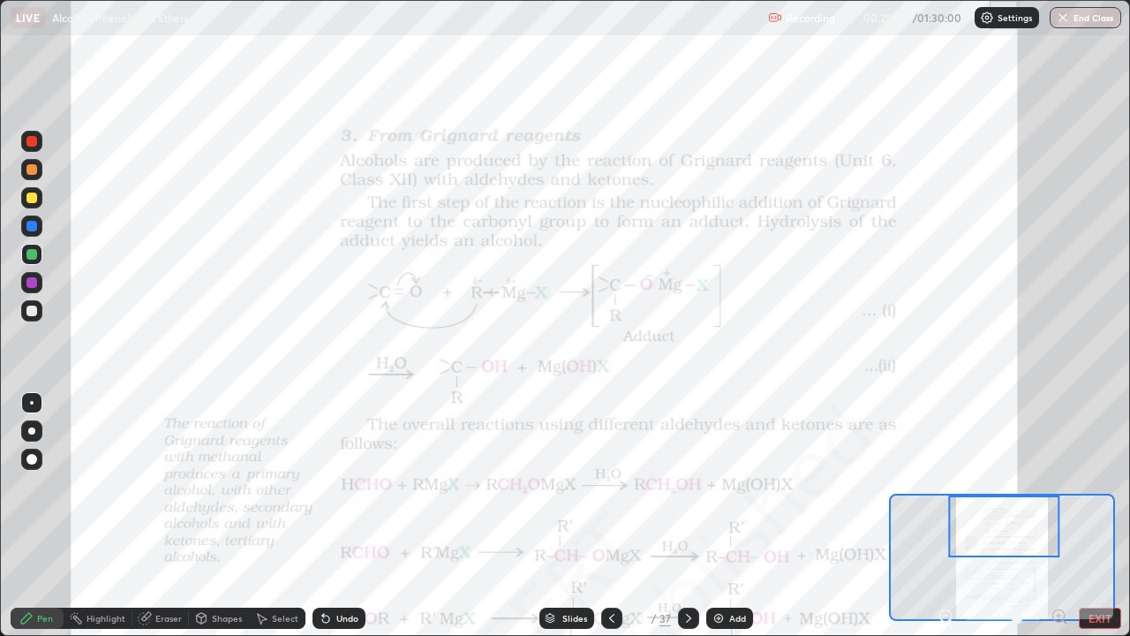
click at [322, 516] on icon at bounding box center [325, 618] width 7 height 7
click at [31, 174] on div at bounding box center [31, 169] width 11 height 11
click at [29, 230] on div at bounding box center [31, 226] width 11 height 11
click at [32, 258] on div at bounding box center [31, 254] width 11 height 11
click at [31, 146] on div at bounding box center [31, 141] width 11 height 11
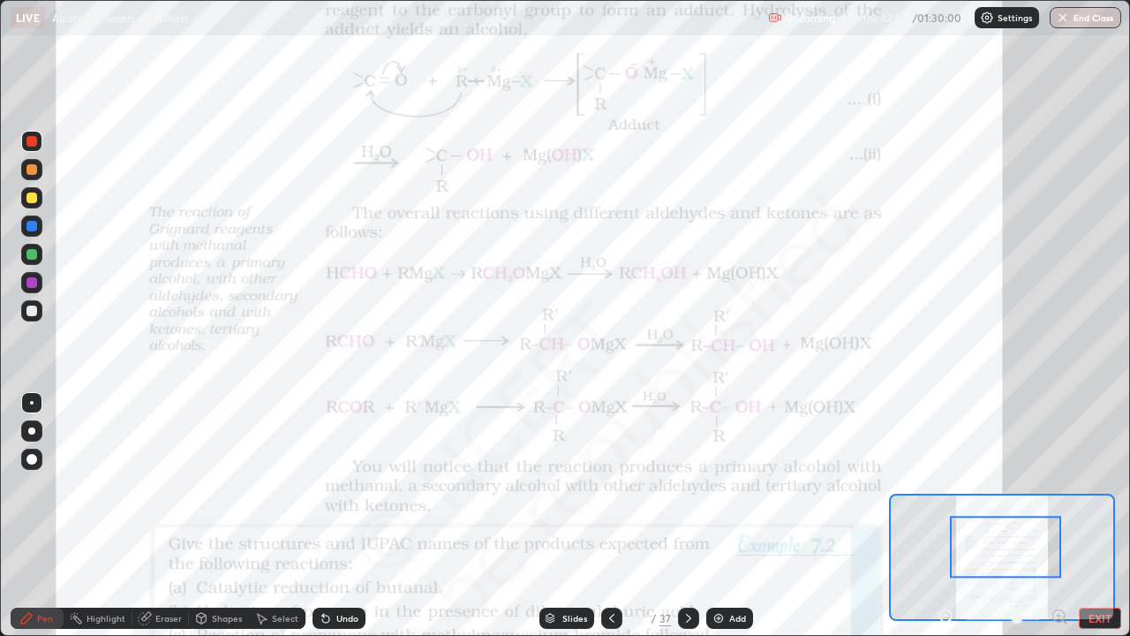
click at [712, 516] on img at bounding box center [719, 618] width 14 height 14
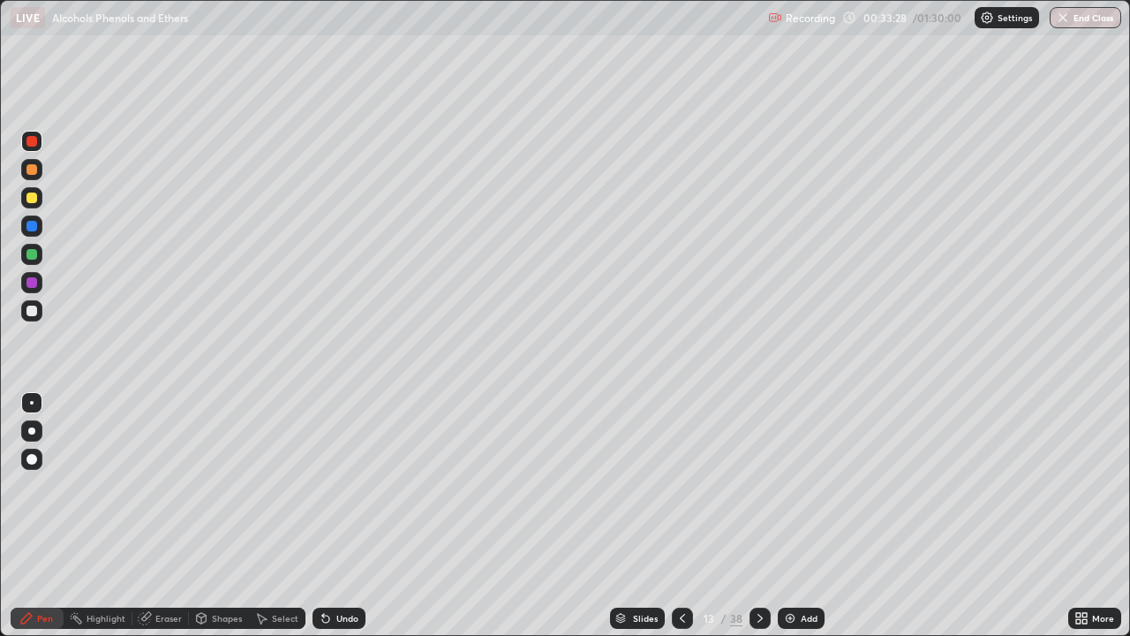
click at [32, 281] on div at bounding box center [31, 282] width 11 height 11
click at [681, 516] on icon at bounding box center [682, 618] width 14 height 14
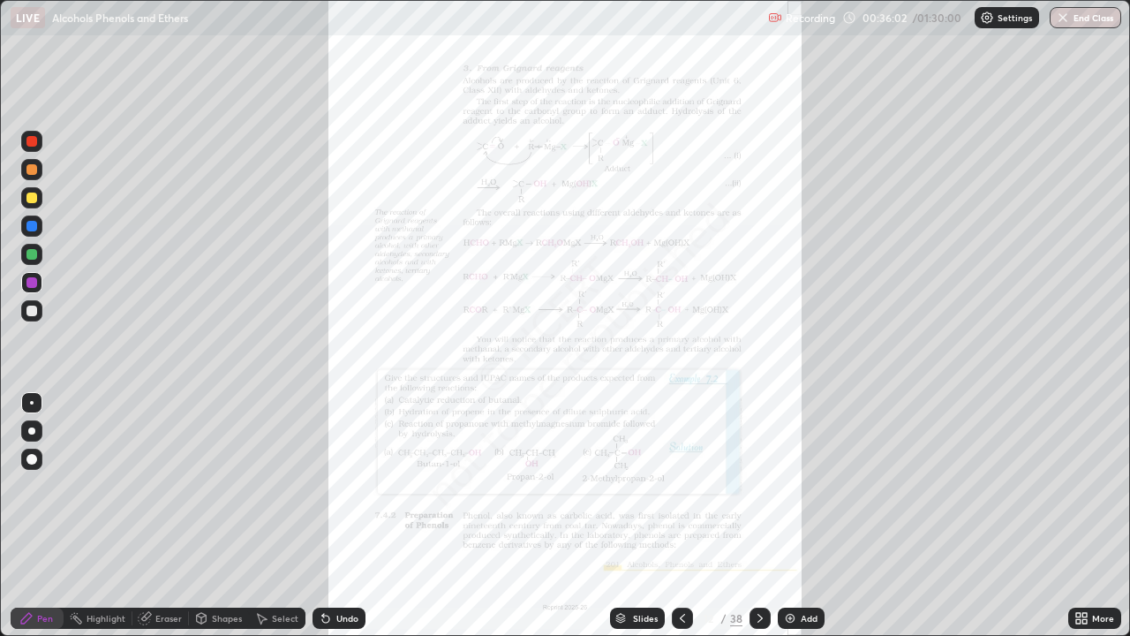
click at [758, 516] on icon at bounding box center [760, 618] width 14 height 14
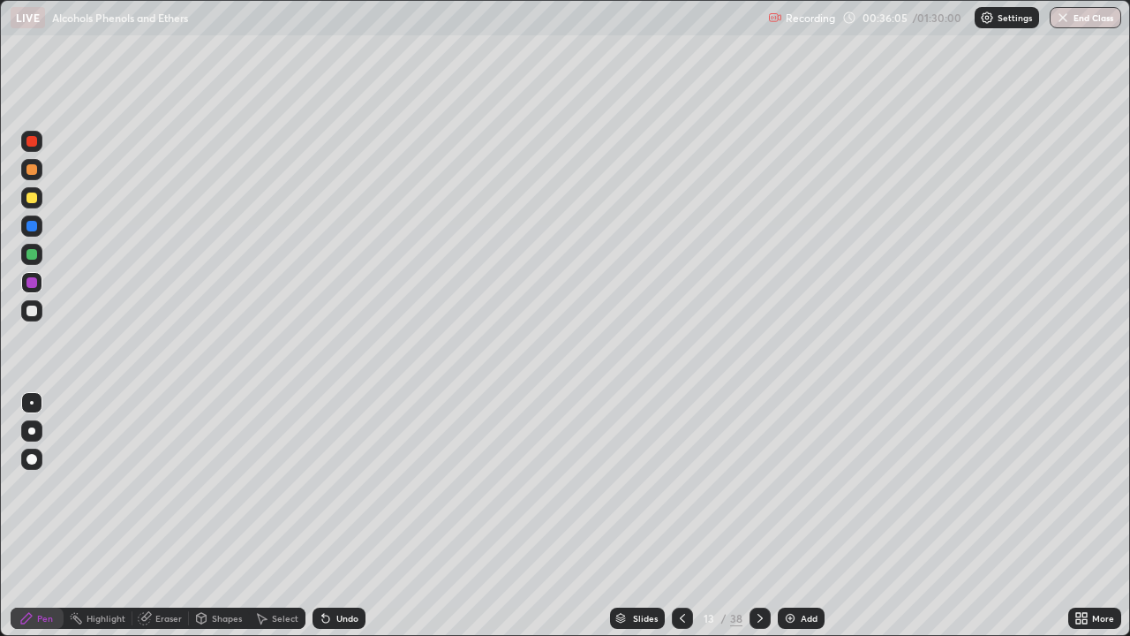
click at [758, 516] on icon at bounding box center [760, 618] width 14 height 14
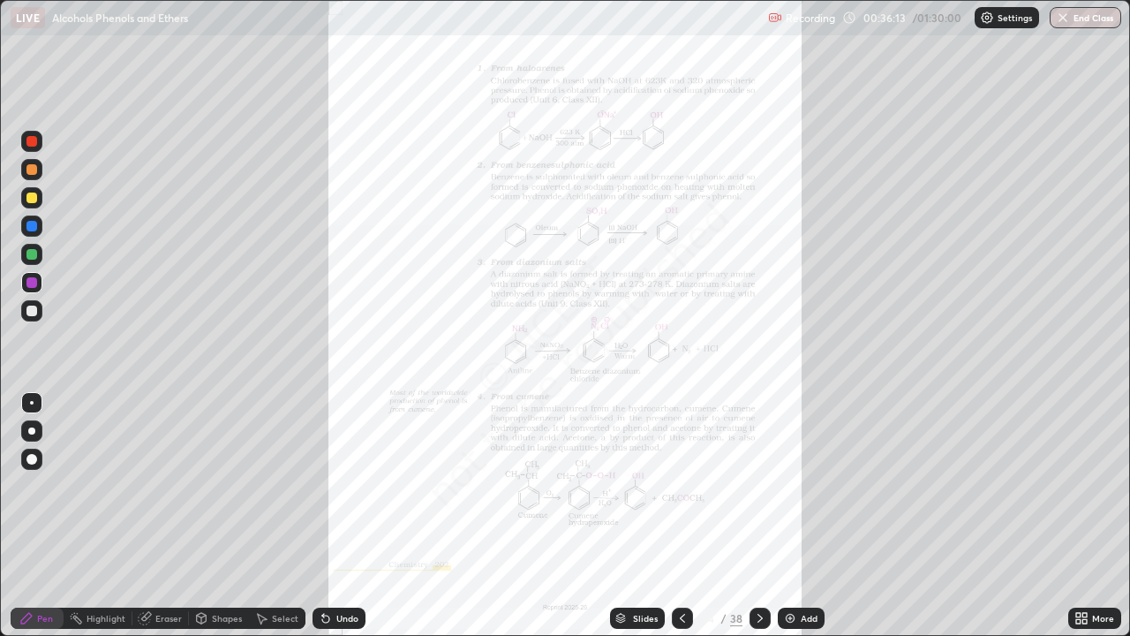
click at [1078, 516] on icon at bounding box center [1078, 615] width 4 height 4
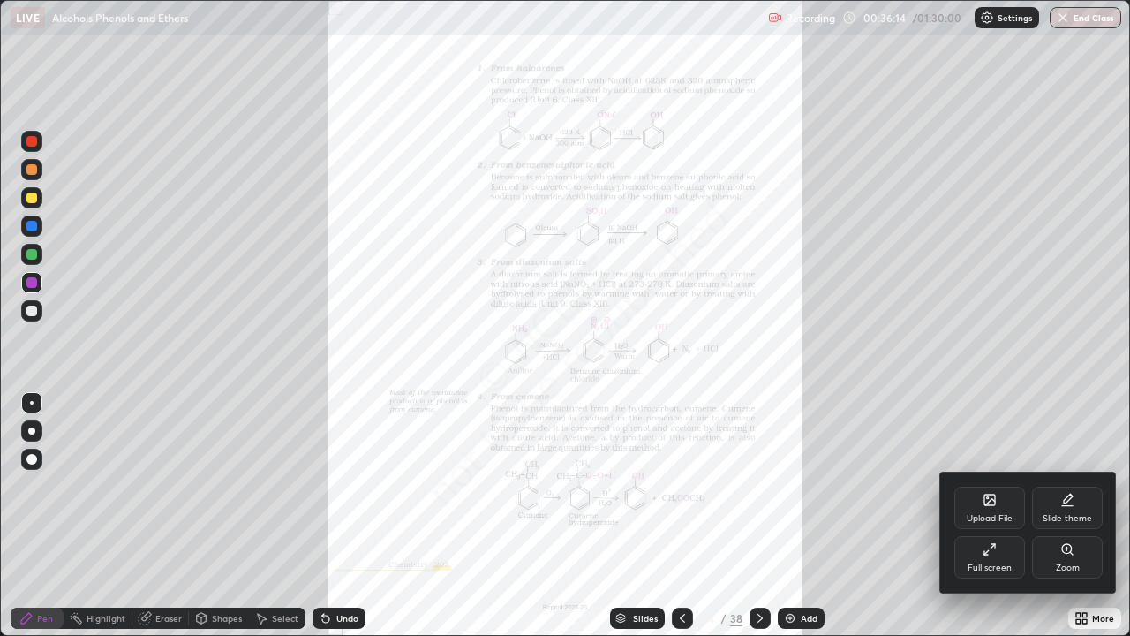
click at [1053, 516] on div "Zoom" at bounding box center [1067, 557] width 71 height 42
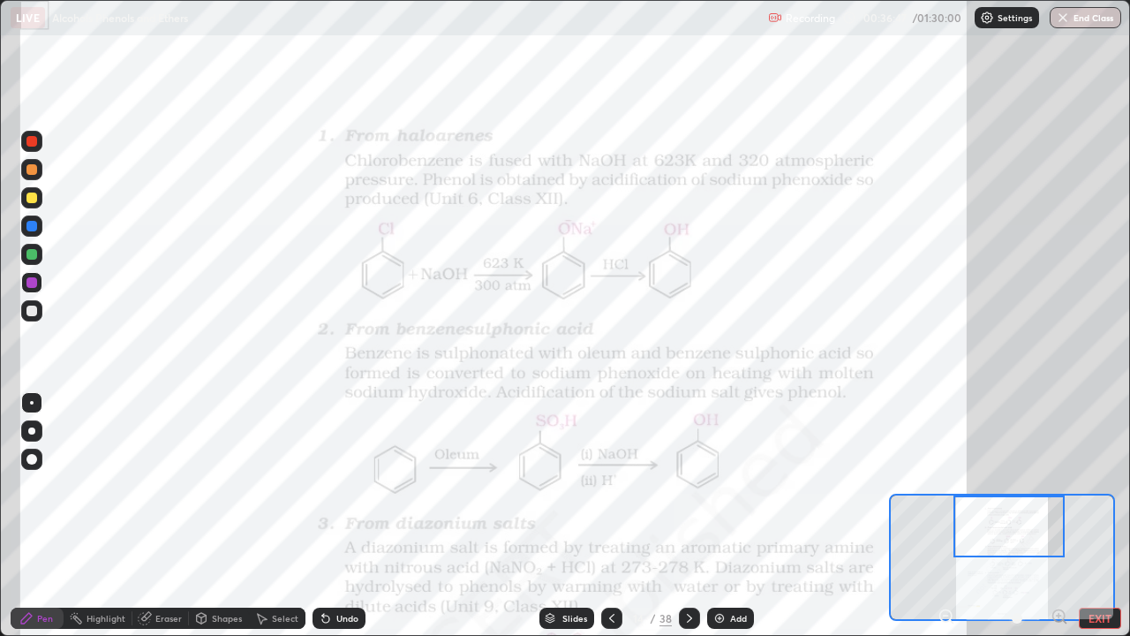
click at [32, 142] on div at bounding box center [31, 141] width 11 height 11
click at [30, 201] on div at bounding box center [31, 197] width 11 height 11
click at [35, 282] on div at bounding box center [31, 282] width 11 height 11
click at [31, 254] on div at bounding box center [31, 254] width 11 height 11
click at [32, 170] on div at bounding box center [31, 169] width 11 height 11
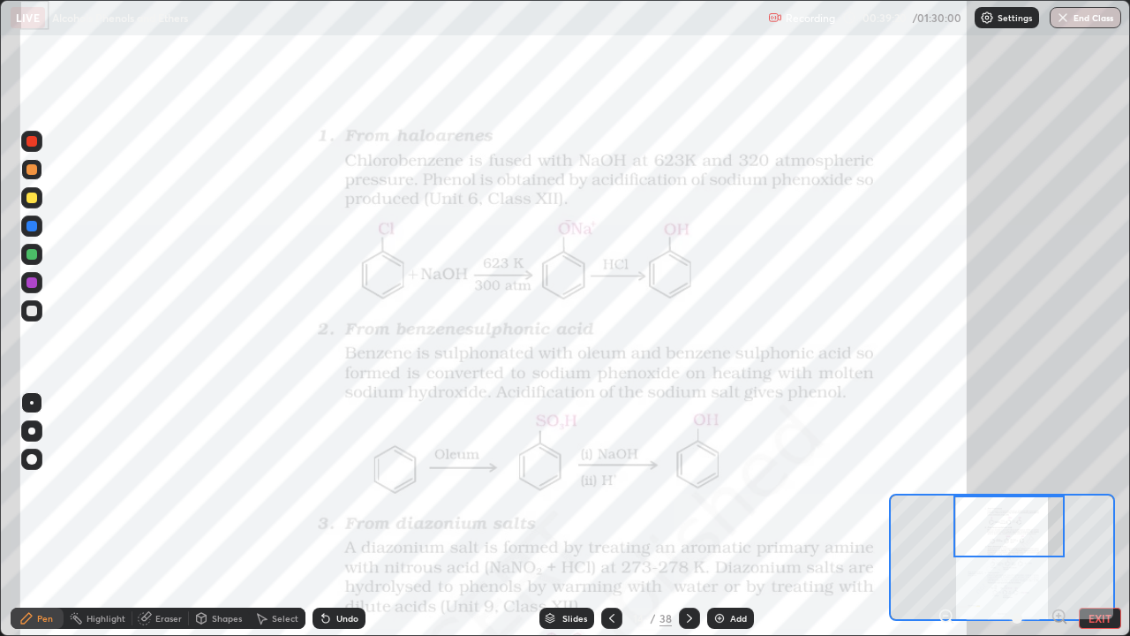
click at [31, 142] on div at bounding box center [31, 141] width 11 height 11
click at [32, 282] on div at bounding box center [31, 282] width 11 height 11
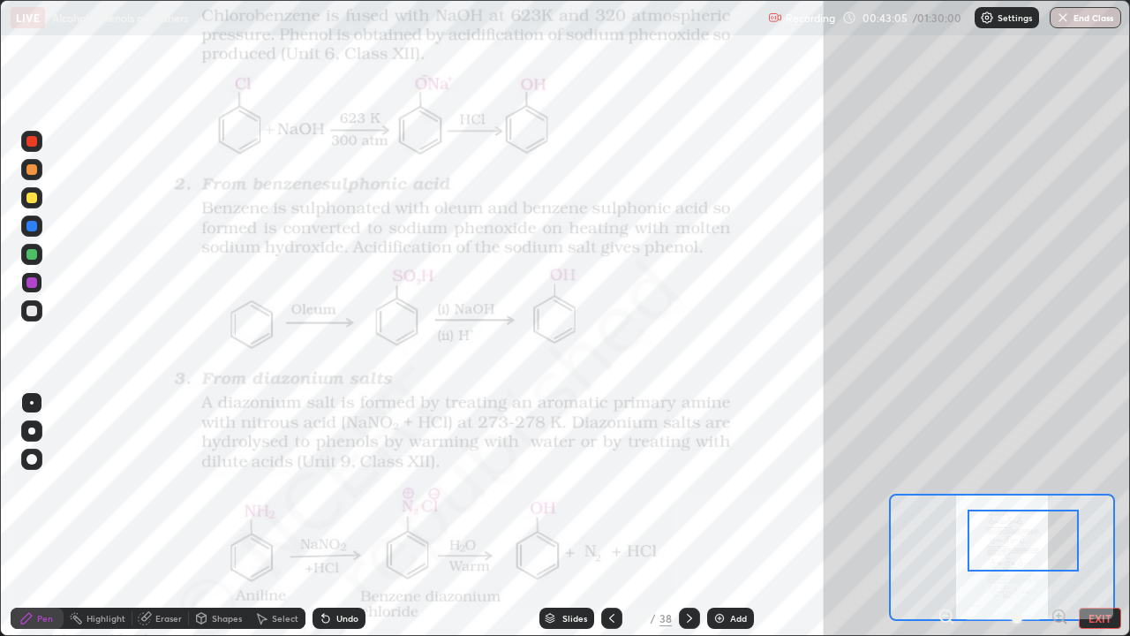
click at [34, 141] on div at bounding box center [31, 141] width 11 height 11
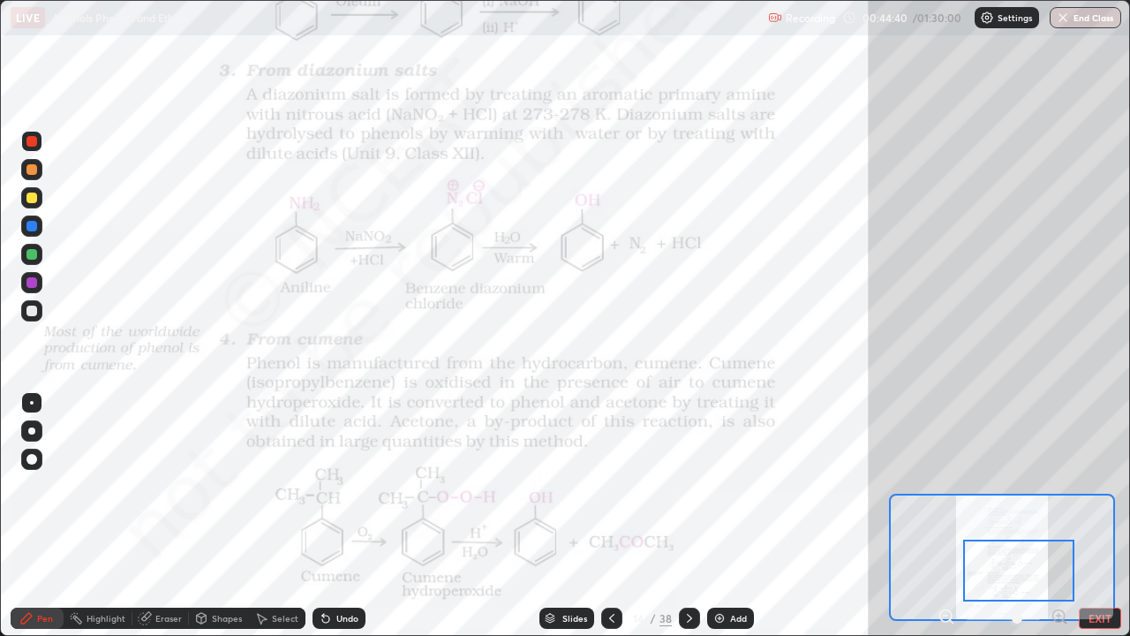
click at [34, 143] on div at bounding box center [31, 141] width 11 height 11
click at [33, 142] on div at bounding box center [31, 141] width 11 height 11
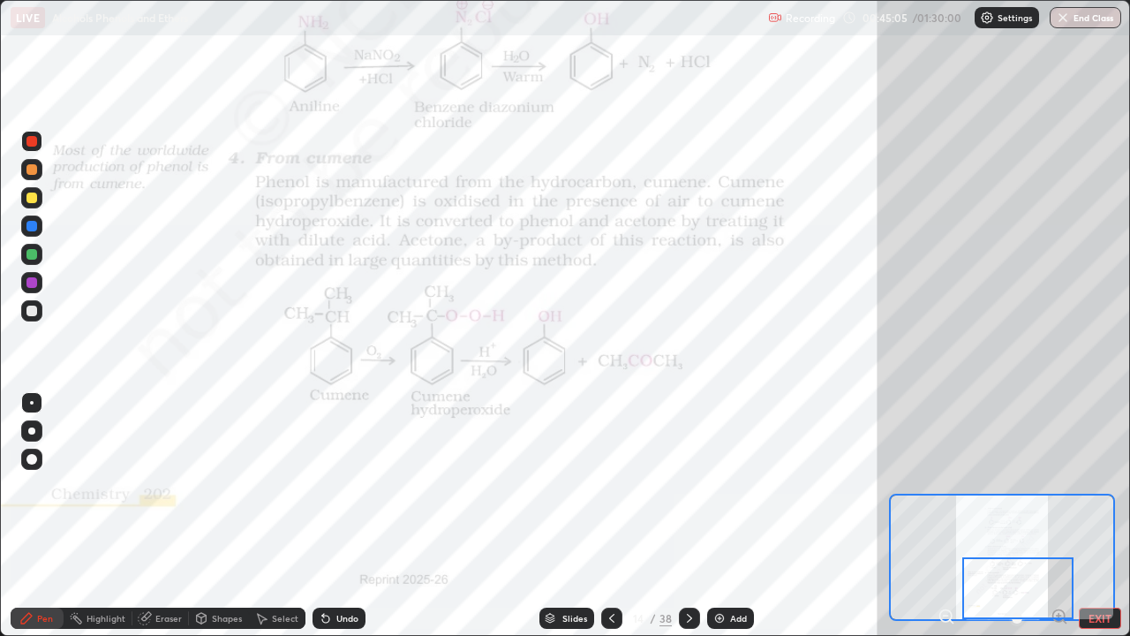
click at [679, 516] on div at bounding box center [689, 617] width 21 height 21
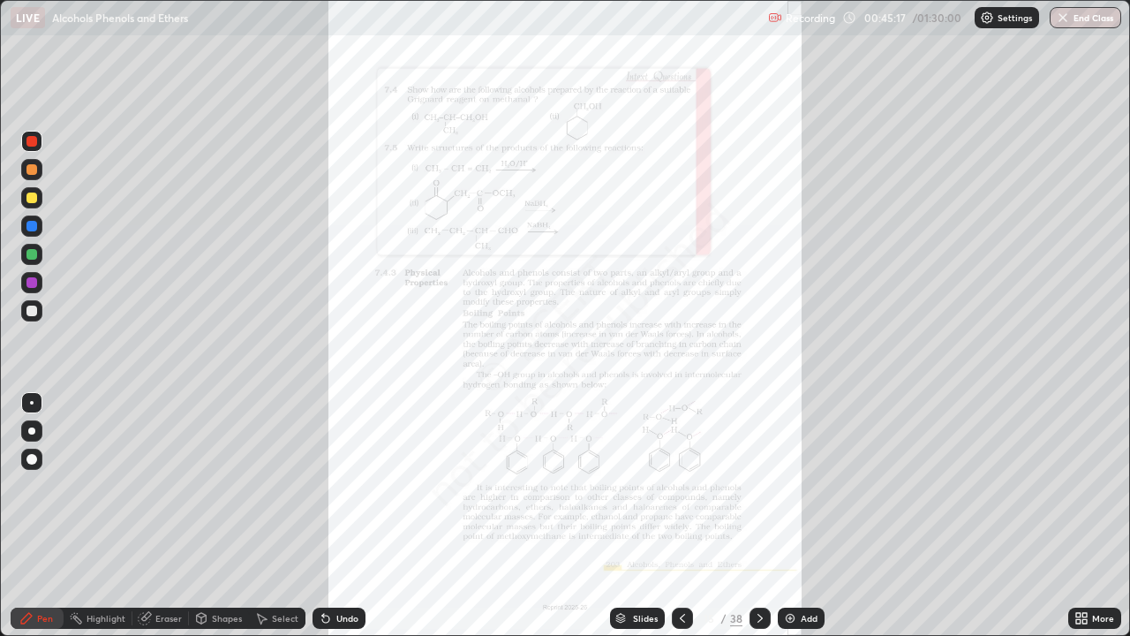
click at [1078, 516] on icon at bounding box center [1081, 618] width 14 height 14
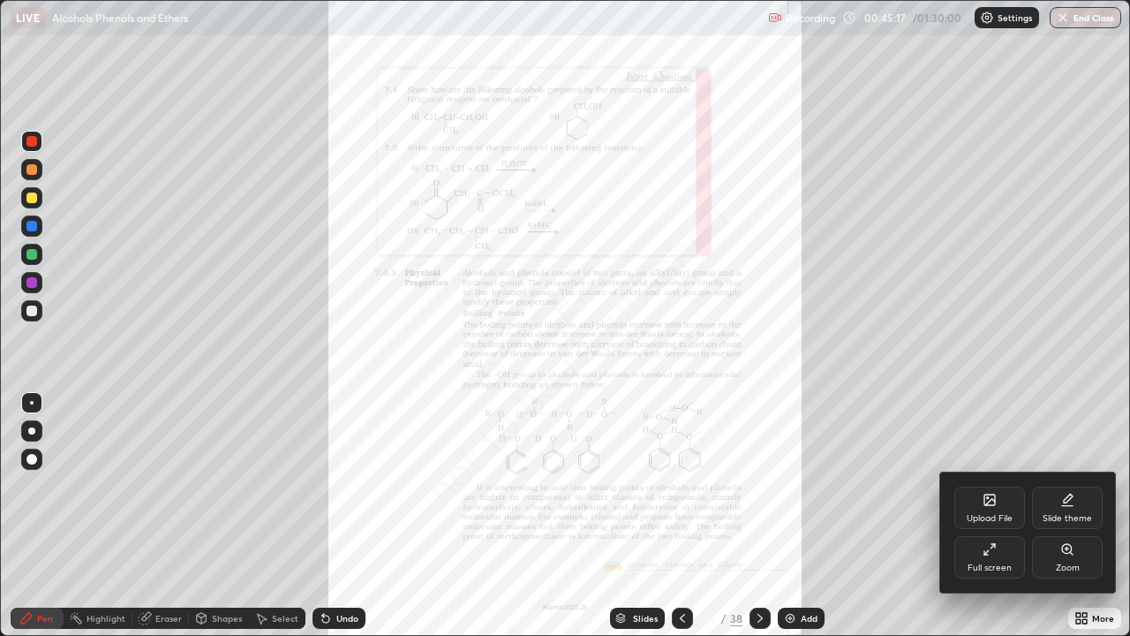
click at [1055, 516] on div "Zoom" at bounding box center [1067, 557] width 71 height 42
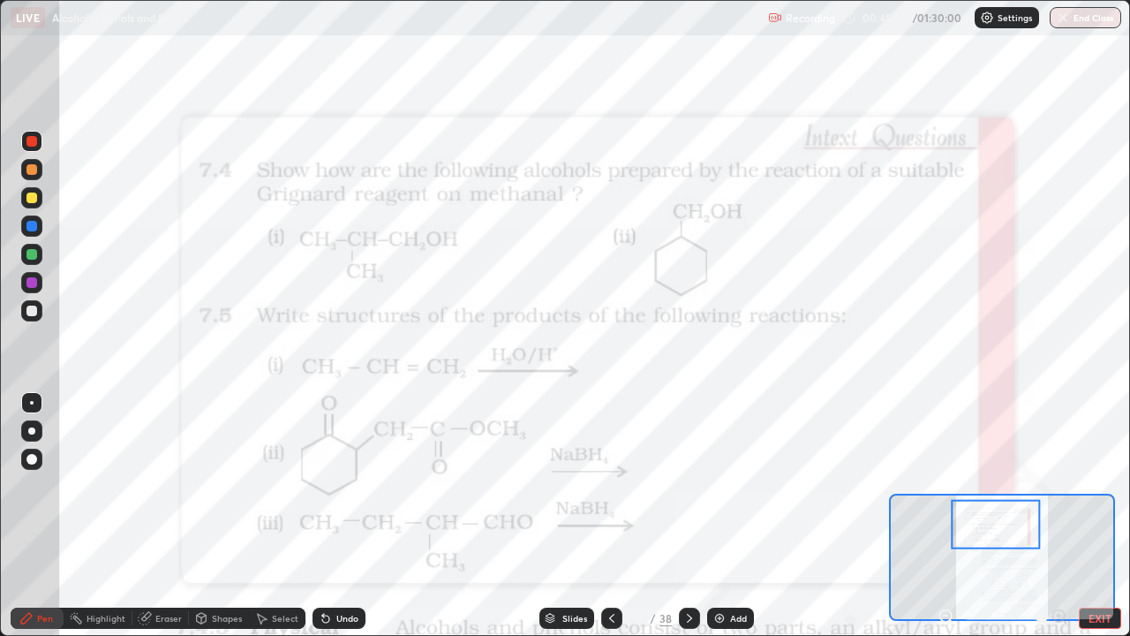
click at [151, 516] on icon at bounding box center [145, 618] width 14 height 14
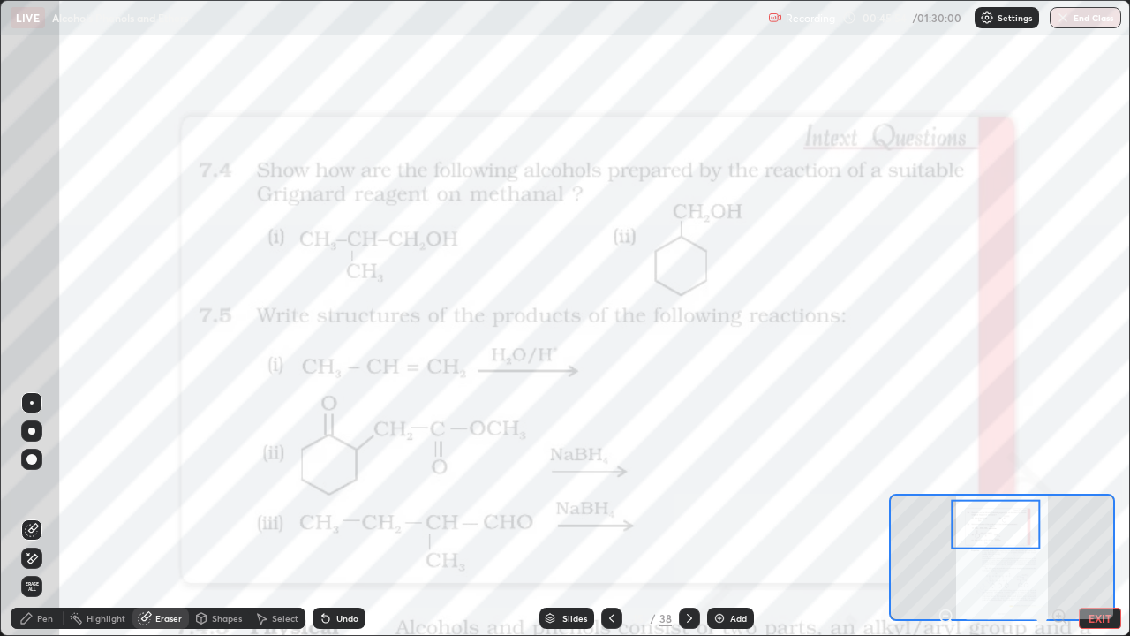
click at [38, 516] on div "Pen" at bounding box center [45, 618] width 16 height 9
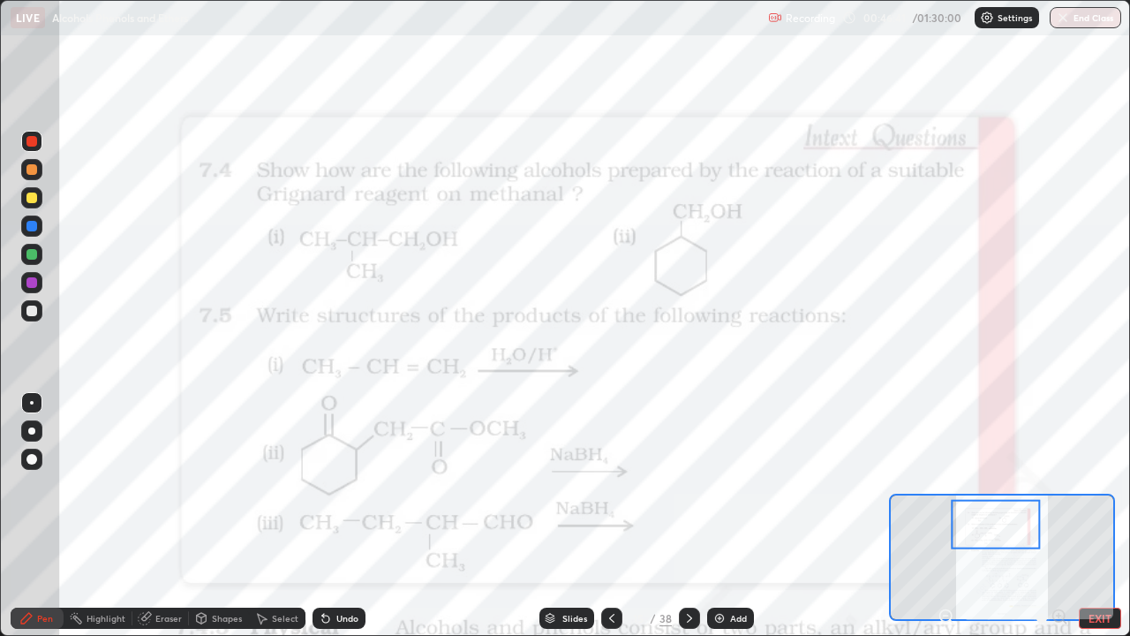
click at [31, 197] on div at bounding box center [31, 197] width 11 height 11
click at [32, 142] on div at bounding box center [31, 141] width 11 height 11
click at [30, 252] on div at bounding box center [31, 254] width 11 height 11
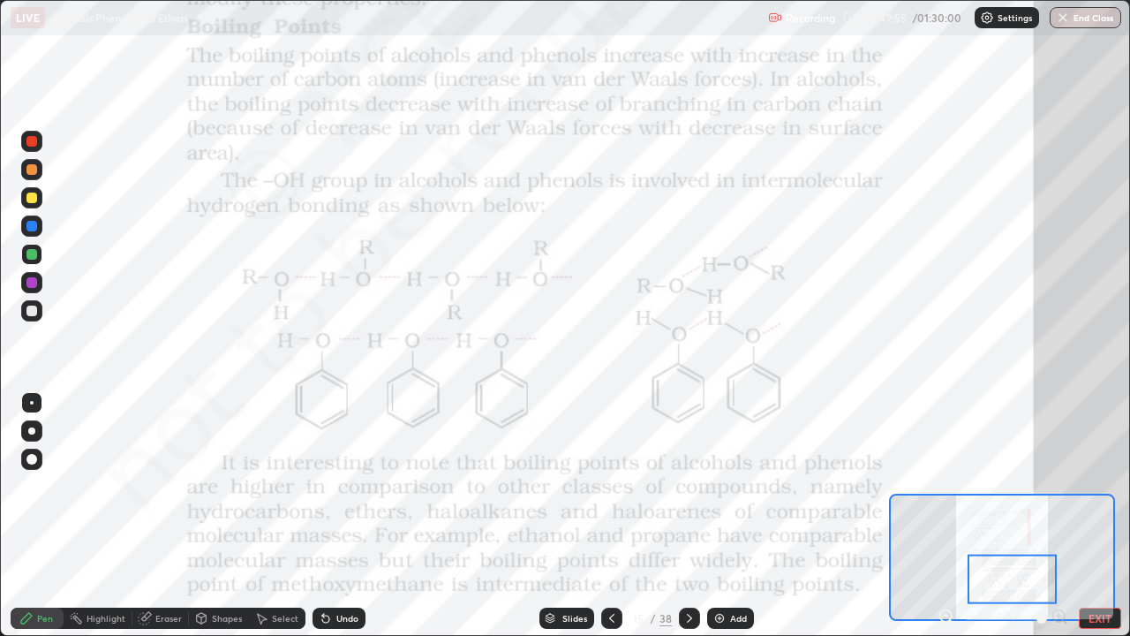
click at [32, 226] on div at bounding box center [31, 226] width 11 height 11
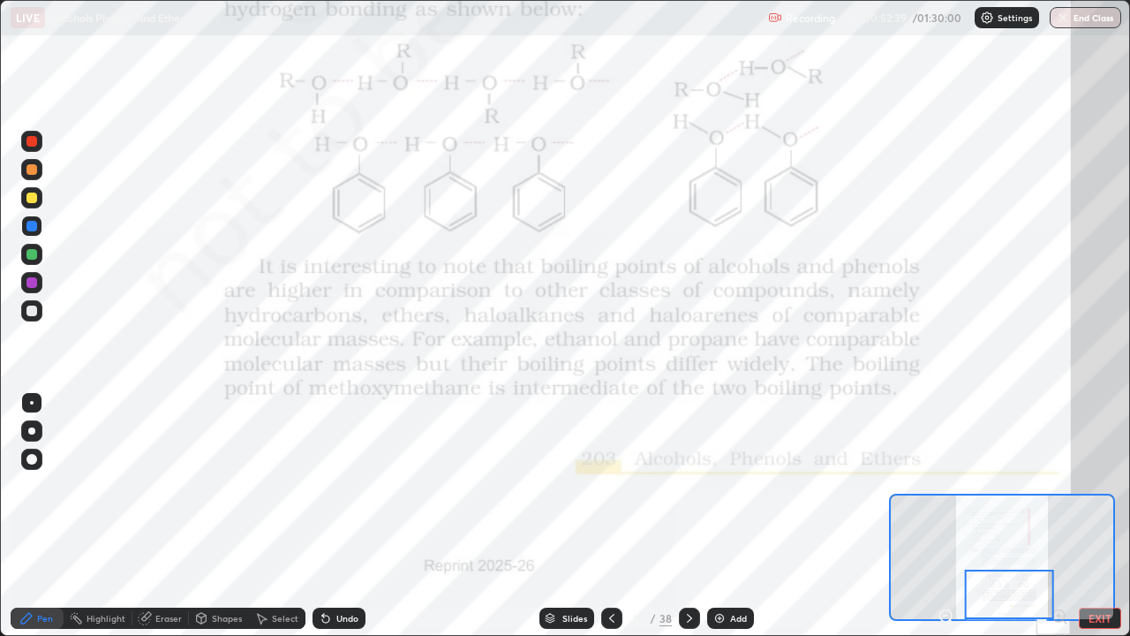
click at [686, 516] on icon at bounding box center [689, 618] width 14 height 14
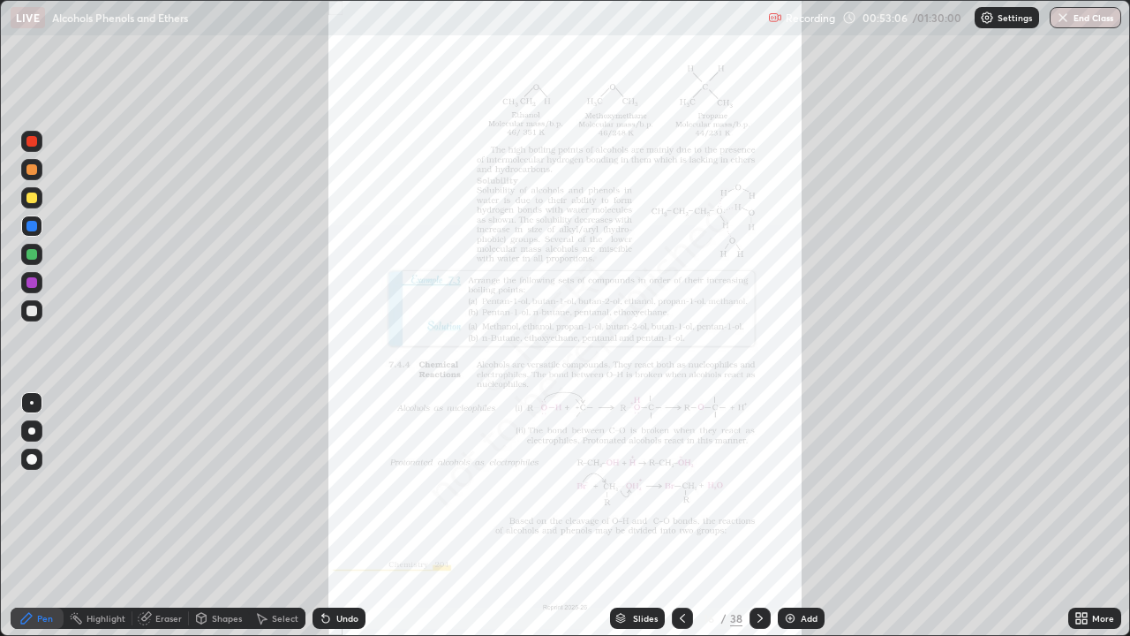
click at [1078, 516] on icon at bounding box center [1078, 621] width 4 height 4
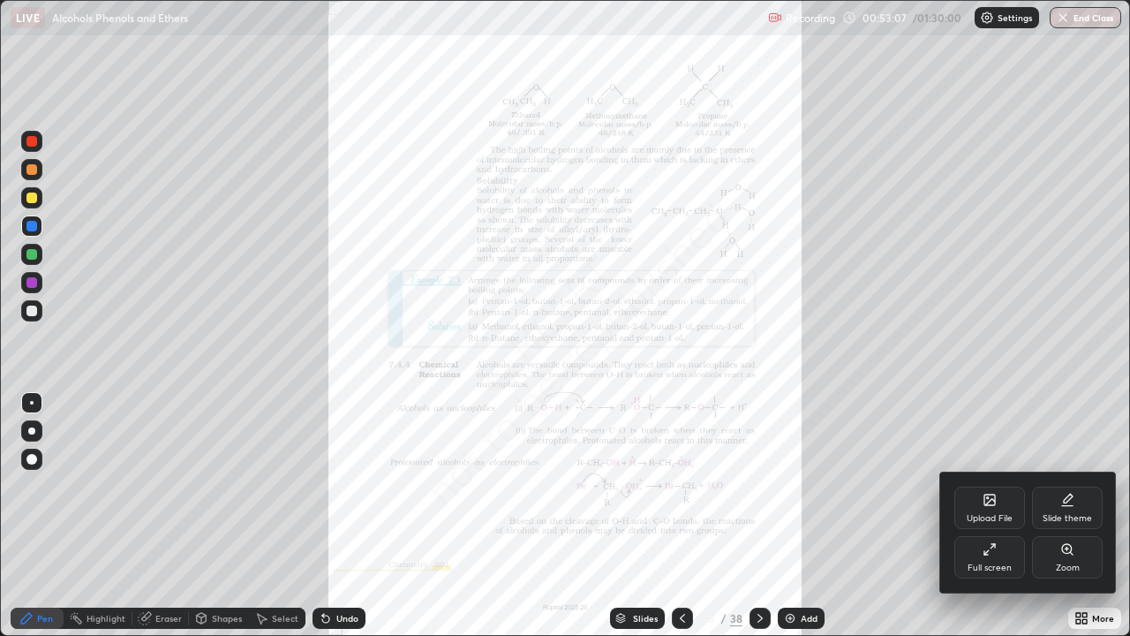
click at [1057, 516] on div "Zoom" at bounding box center [1068, 567] width 24 height 9
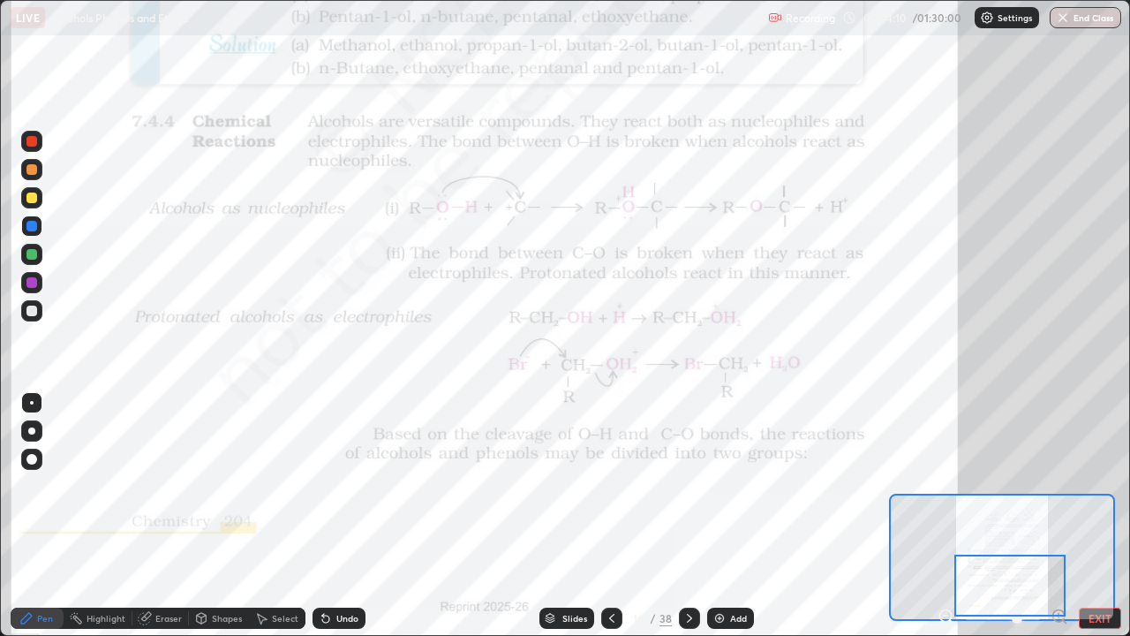
click at [687, 516] on icon at bounding box center [689, 618] width 14 height 14
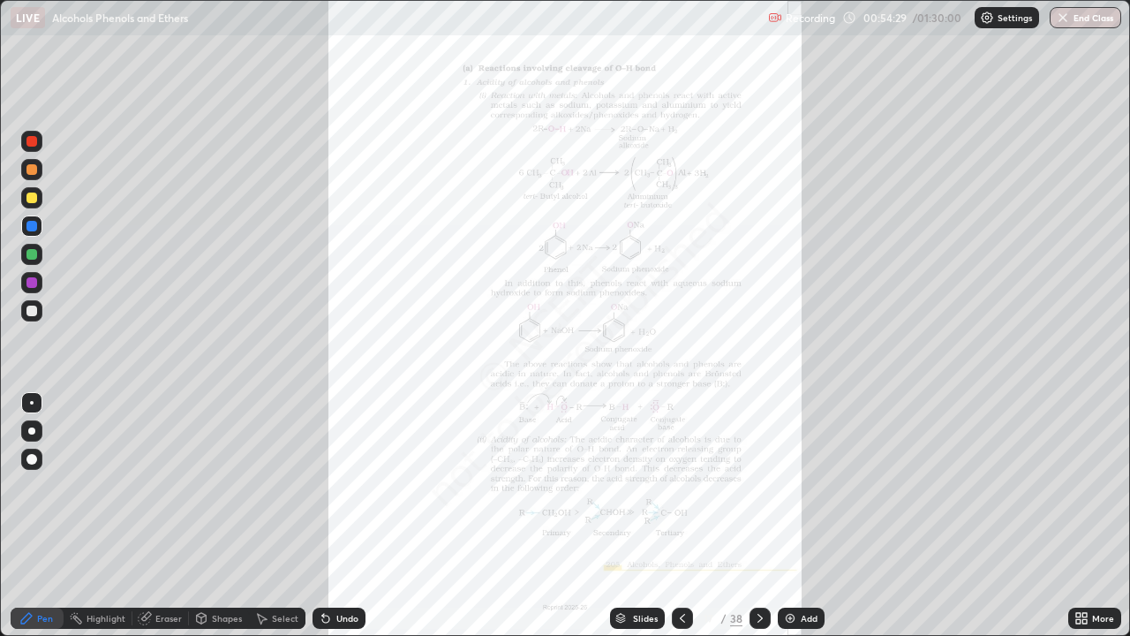
click at [753, 516] on icon at bounding box center [760, 618] width 14 height 14
click at [758, 516] on icon at bounding box center [760, 618] width 14 height 14
click at [758, 516] on icon at bounding box center [760, 618] width 5 height 9
click at [753, 516] on div at bounding box center [760, 617] width 21 height 35
click at [672, 516] on div at bounding box center [682, 617] width 21 height 35
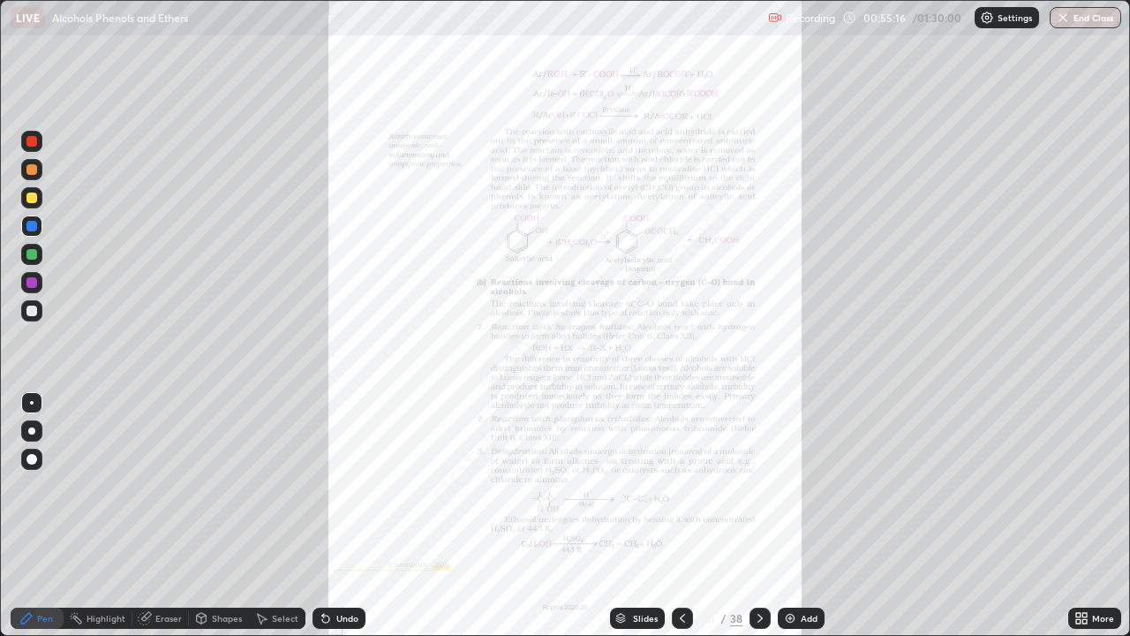
click at [758, 516] on icon at bounding box center [760, 618] width 14 height 14
click at [757, 516] on div at bounding box center [760, 617] width 21 height 21
click at [750, 516] on div at bounding box center [760, 617] width 21 height 21
click at [758, 516] on icon at bounding box center [760, 618] width 14 height 14
click at [754, 516] on div at bounding box center [760, 617] width 21 height 21
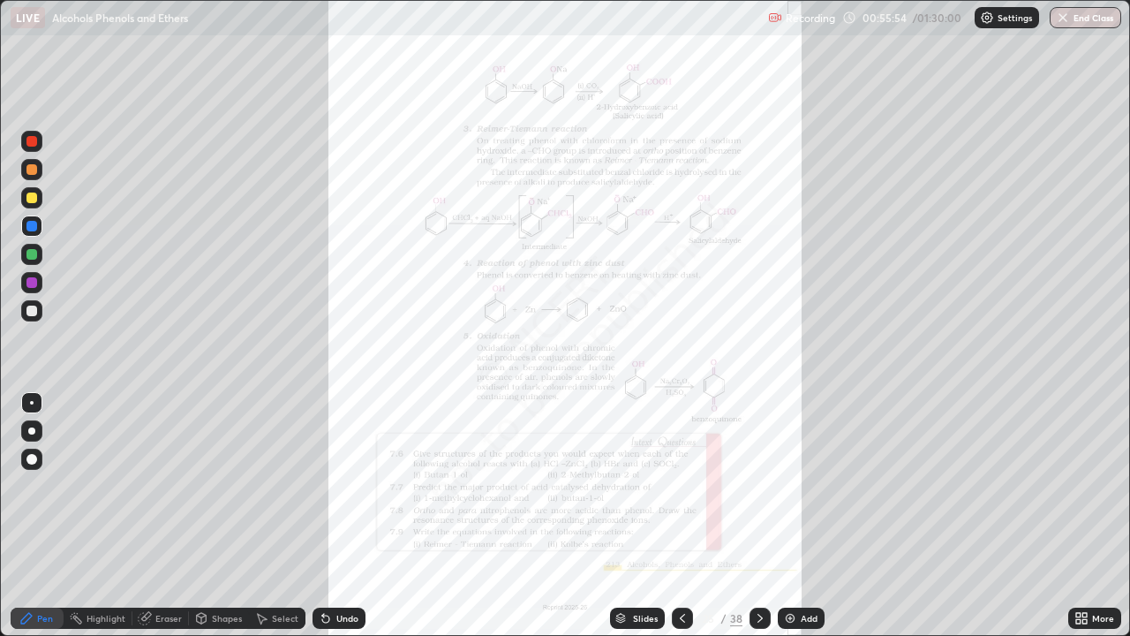
click at [759, 516] on icon at bounding box center [760, 618] width 14 height 14
click at [786, 516] on img at bounding box center [790, 618] width 14 height 14
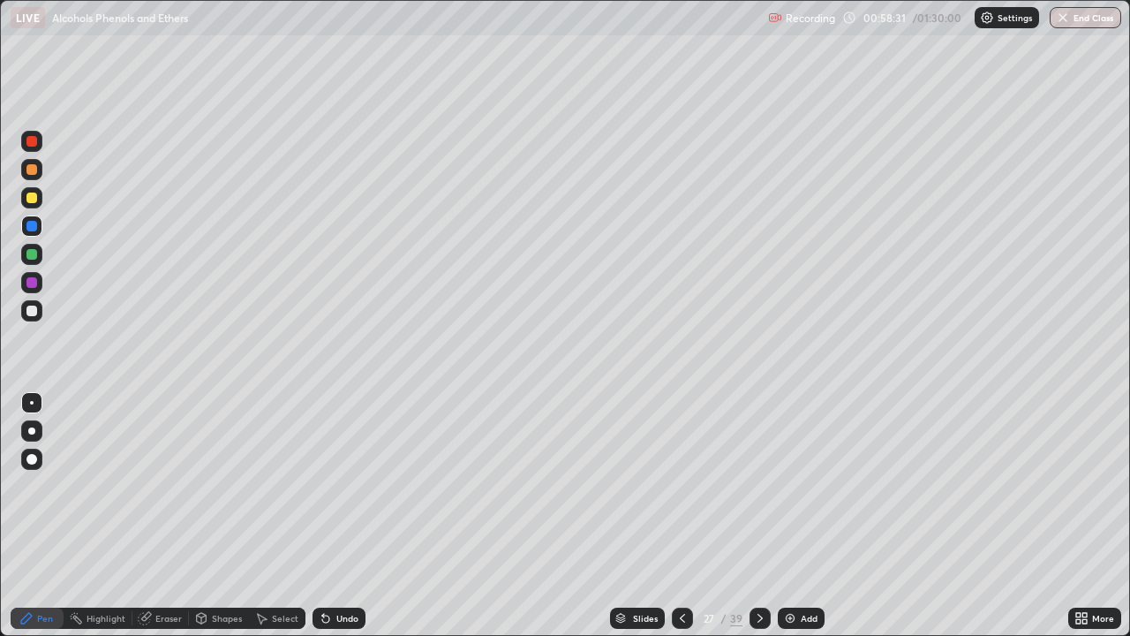
click at [32, 314] on div at bounding box center [31, 310] width 11 height 11
click at [32, 199] on div at bounding box center [31, 197] width 11 height 11
click at [32, 225] on div at bounding box center [31, 226] width 11 height 11
click at [322, 516] on icon at bounding box center [325, 618] width 7 height 7
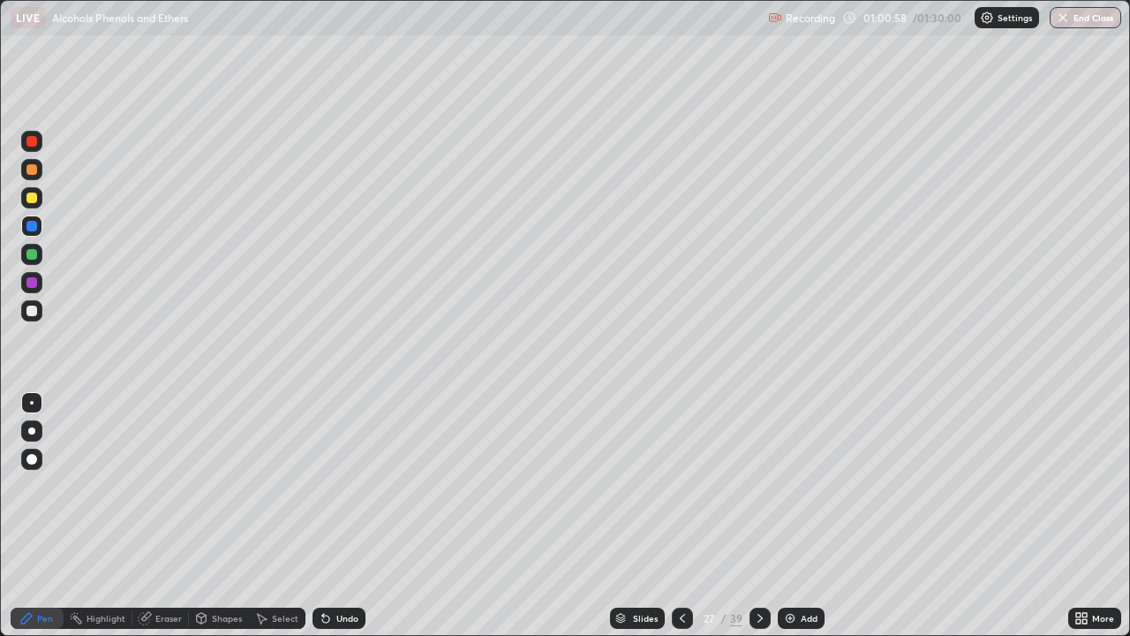
click at [322, 516] on icon at bounding box center [325, 618] width 7 height 7
click at [323, 516] on icon at bounding box center [325, 618] width 7 height 7
click at [153, 516] on div "Eraser" at bounding box center [160, 617] width 57 height 21
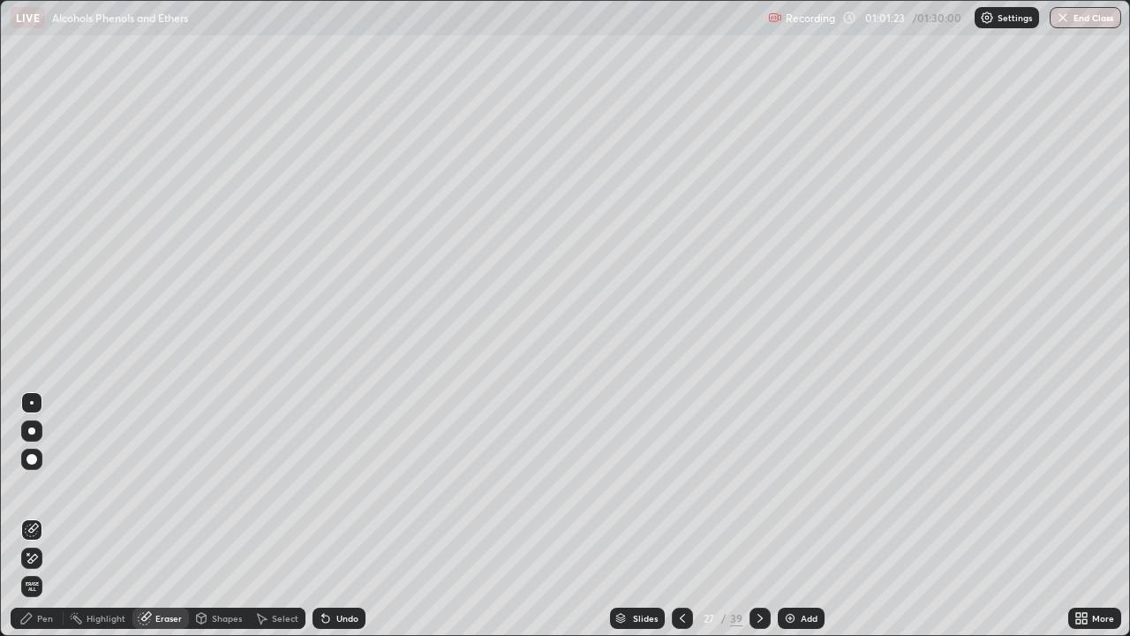
click at [34, 516] on icon at bounding box center [32, 558] width 14 height 15
click at [39, 516] on div "Pen" at bounding box center [45, 618] width 16 height 9
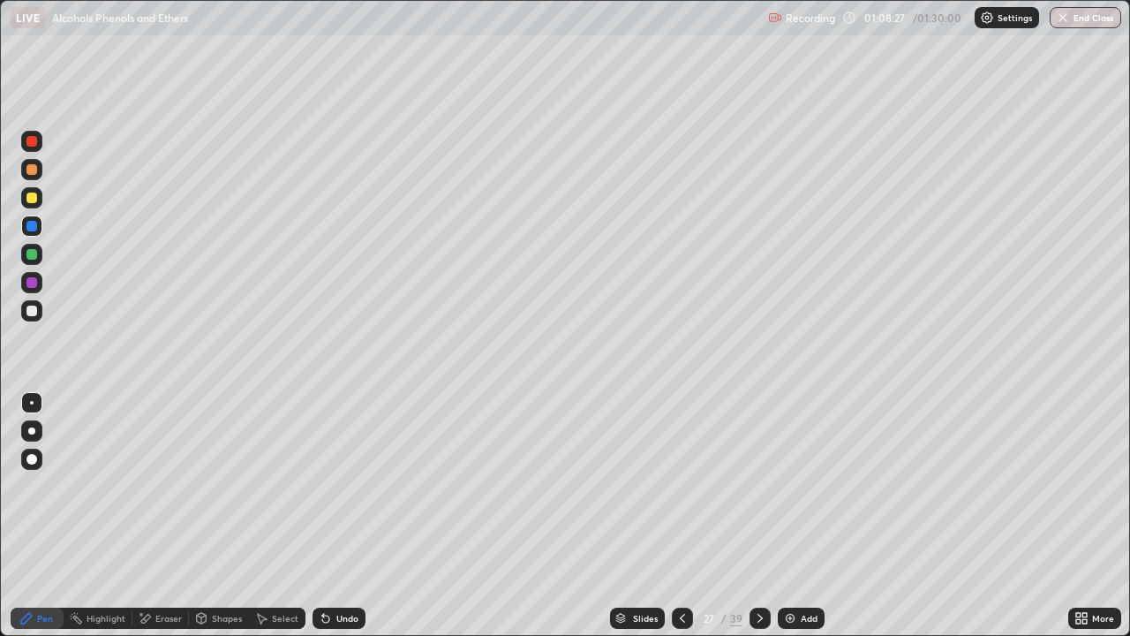
click at [788, 516] on img at bounding box center [790, 618] width 14 height 14
click at [34, 314] on div at bounding box center [31, 310] width 11 height 11
click at [680, 516] on icon at bounding box center [682, 618] width 14 height 14
click at [757, 516] on icon at bounding box center [760, 618] width 14 height 14
click at [31, 259] on div at bounding box center [31, 254] width 11 height 11
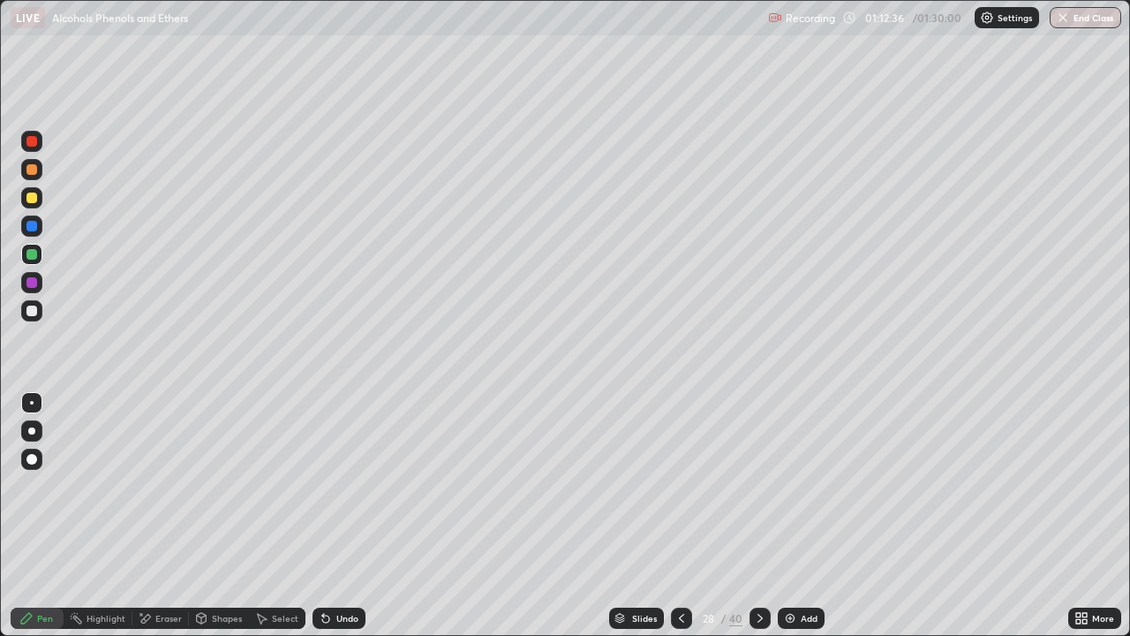
click at [34, 229] on div at bounding box center [31, 226] width 11 height 11
click at [786, 516] on img at bounding box center [790, 618] width 14 height 14
click at [34, 195] on div at bounding box center [31, 197] width 11 height 11
click at [32, 283] on div at bounding box center [31, 282] width 11 height 11
click at [790, 516] on img at bounding box center [789, 618] width 14 height 14
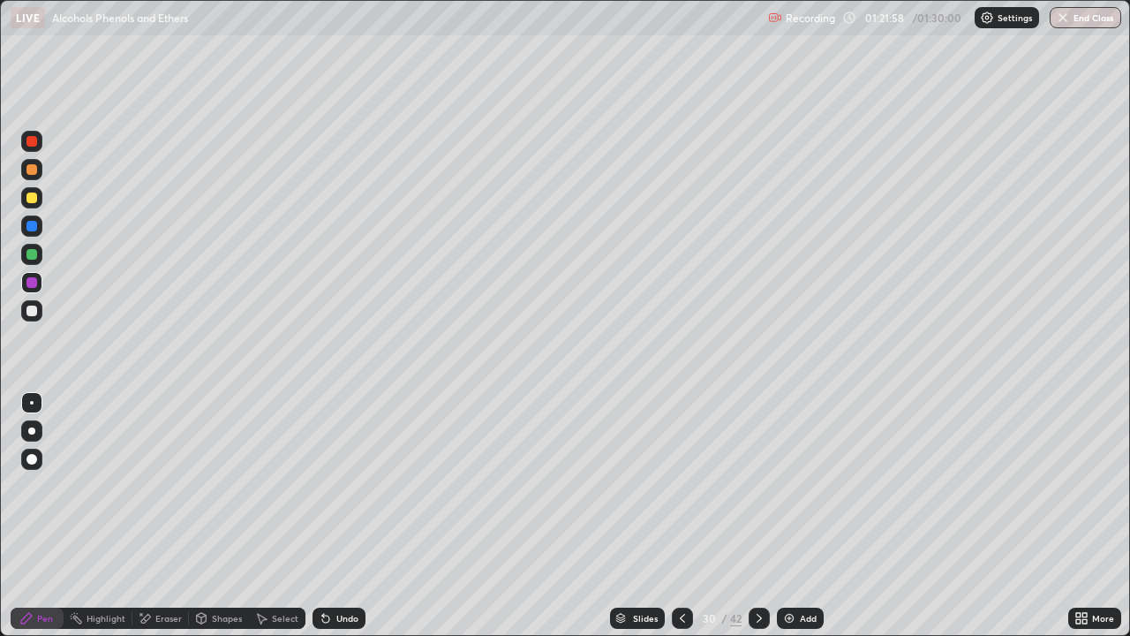
click at [332, 516] on div "Undo" at bounding box center [339, 617] width 53 height 21
click at [322, 516] on icon at bounding box center [323, 615] width 2 height 2
click at [331, 516] on div "Undo" at bounding box center [339, 617] width 53 height 21
click at [30, 258] on div at bounding box center [31, 254] width 11 height 11
click at [33, 312] on div at bounding box center [31, 310] width 11 height 11
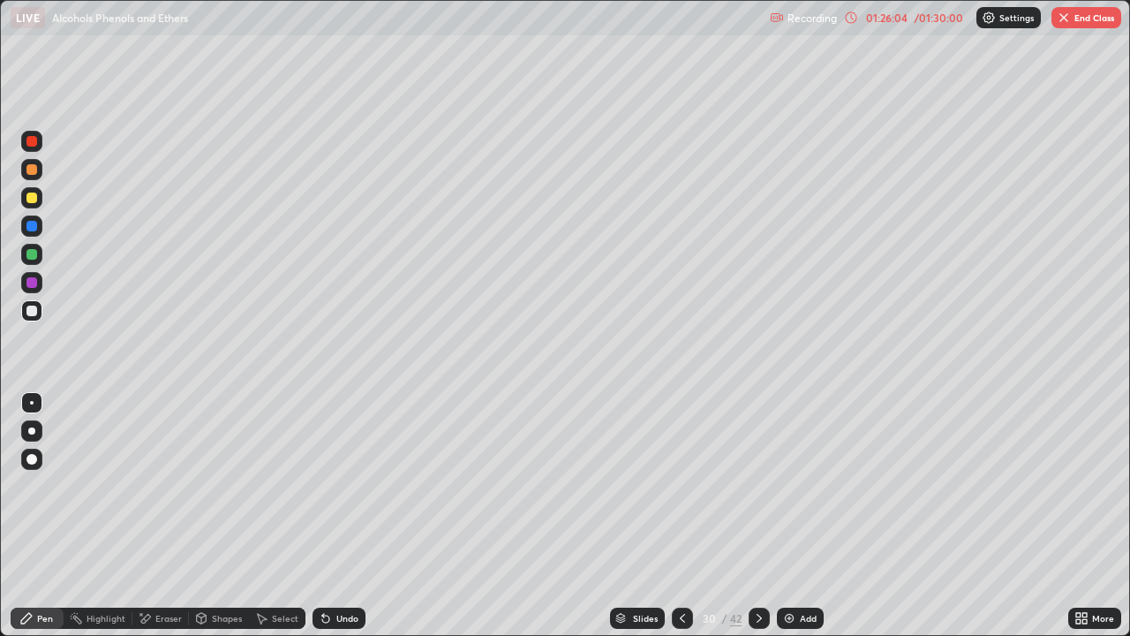
click at [336, 516] on div "Undo" at bounding box center [347, 618] width 22 height 9
click at [1076, 20] on button "End Class" at bounding box center [1087, 17] width 70 height 21
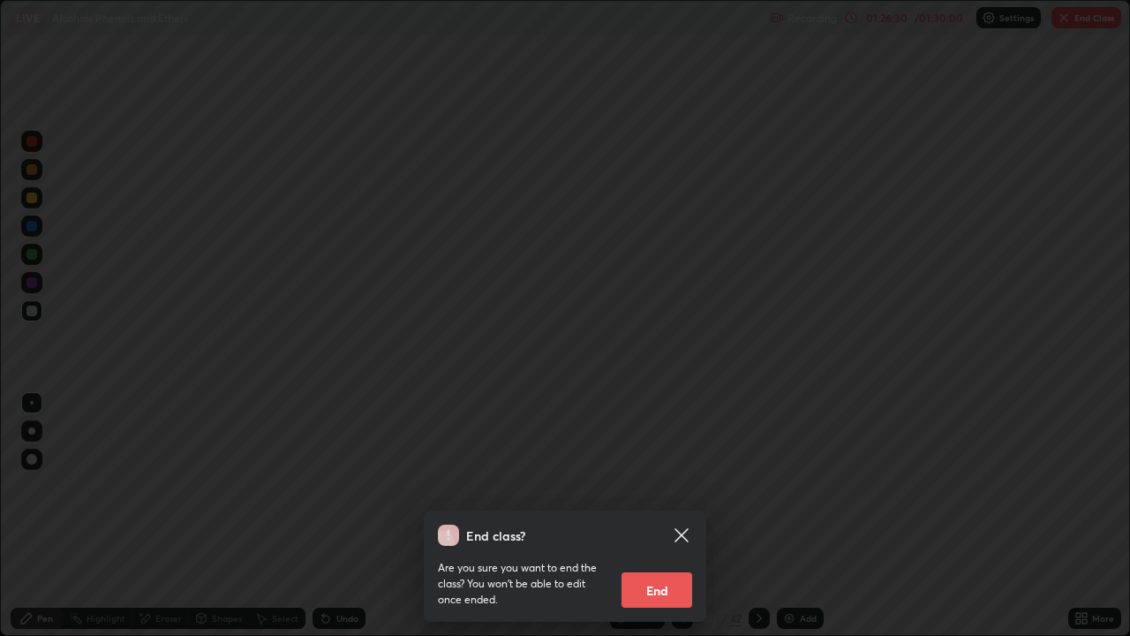
click at [668, 516] on button "End" at bounding box center [657, 589] width 71 height 35
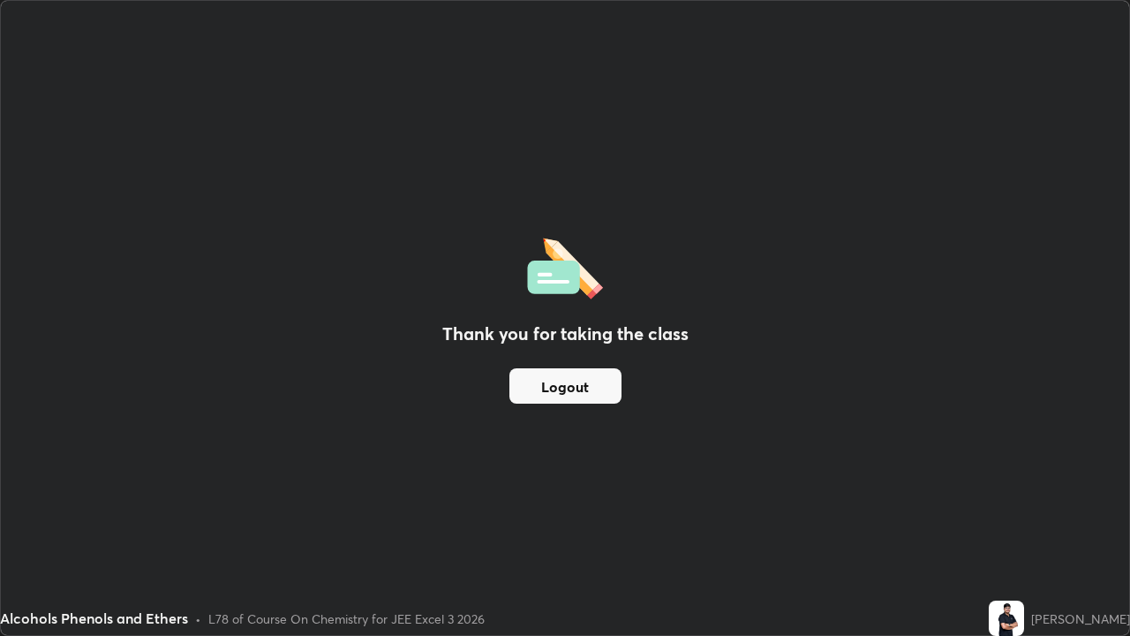
click at [552, 386] on button "Logout" at bounding box center [565, 385] width 112 height 35
